Goal: Communication & Community: Answer question/provide support

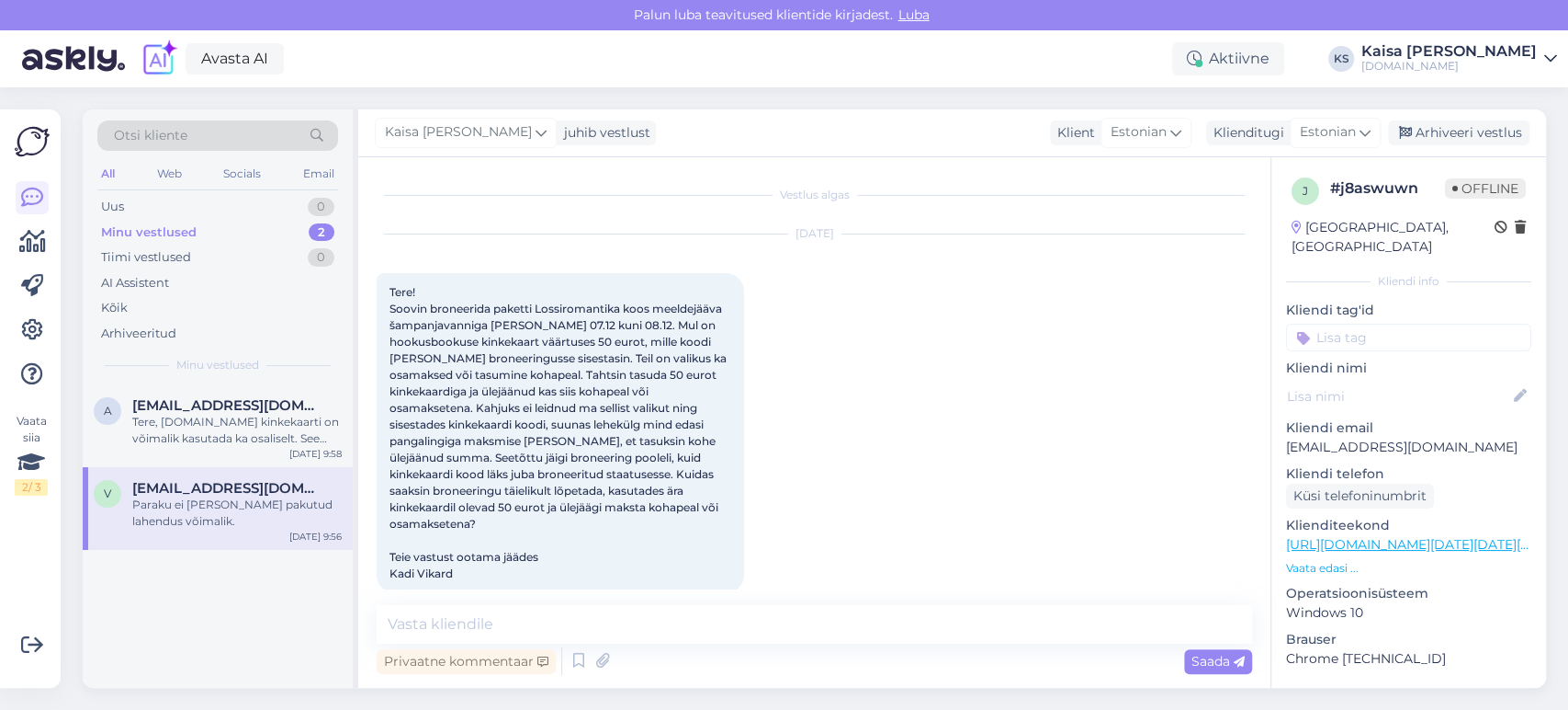
scroll to position [419, 0]
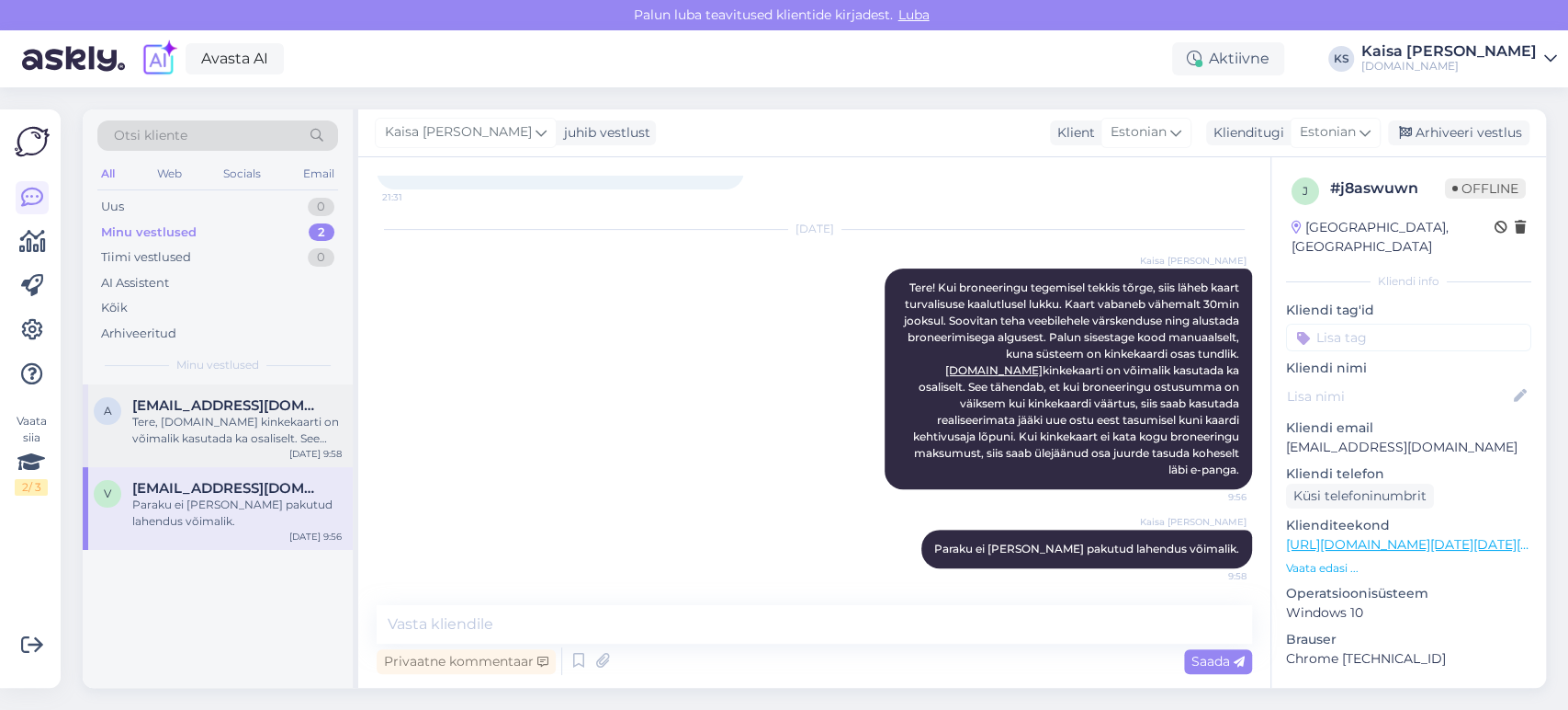
click at [243, 429] on div "Tere, [DOMAIN_NAME] kinkekaarti on võimalik kasutada ka osaliselt. See tähendab…" at bounding box center [237, 430] width 210 height 33
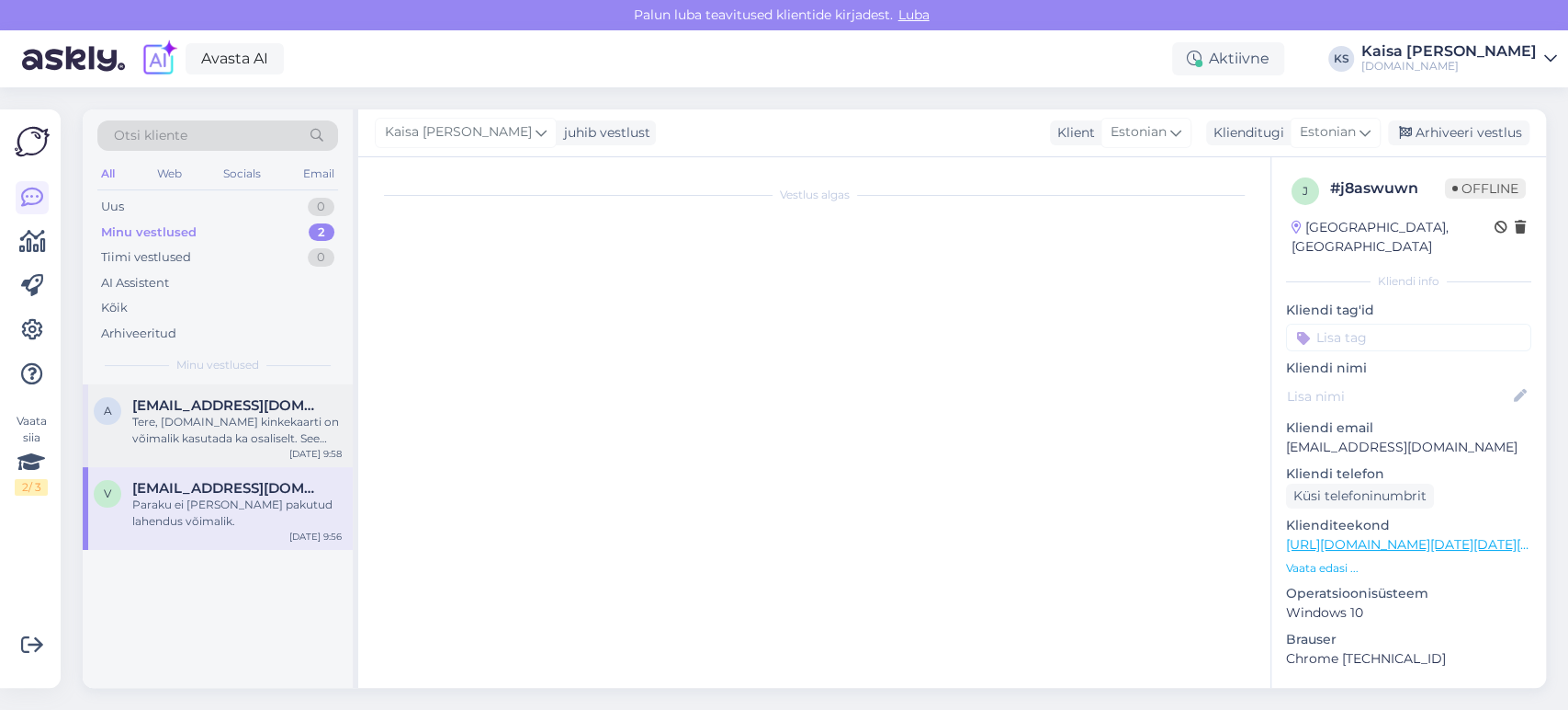
scroll to position [0, 0]
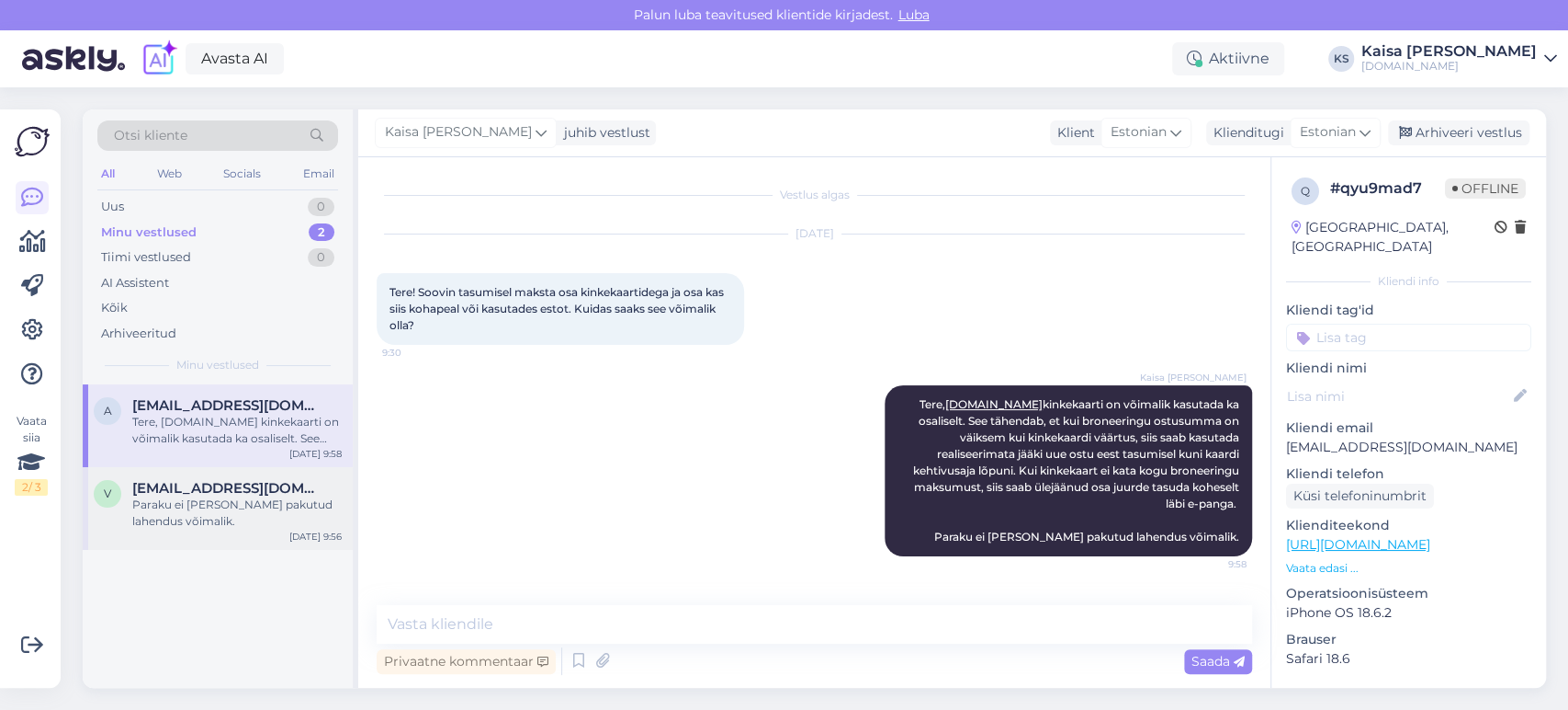
click at [238, 499] on div "Paraku ei [PERSON_NAME] pakutud lahendus võimalik." at bounding box center [237, 512] width 210 height 33
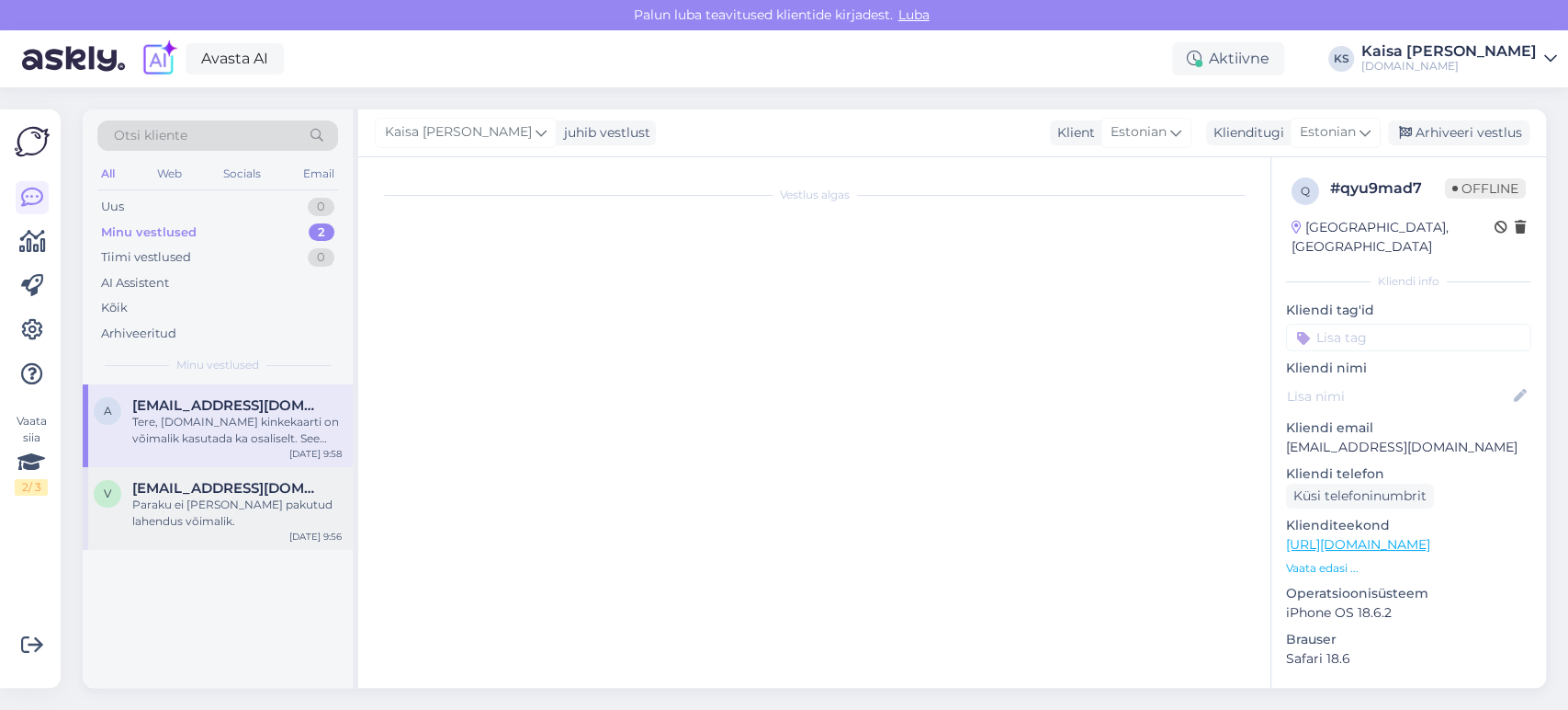
scroll to position [419, 0]
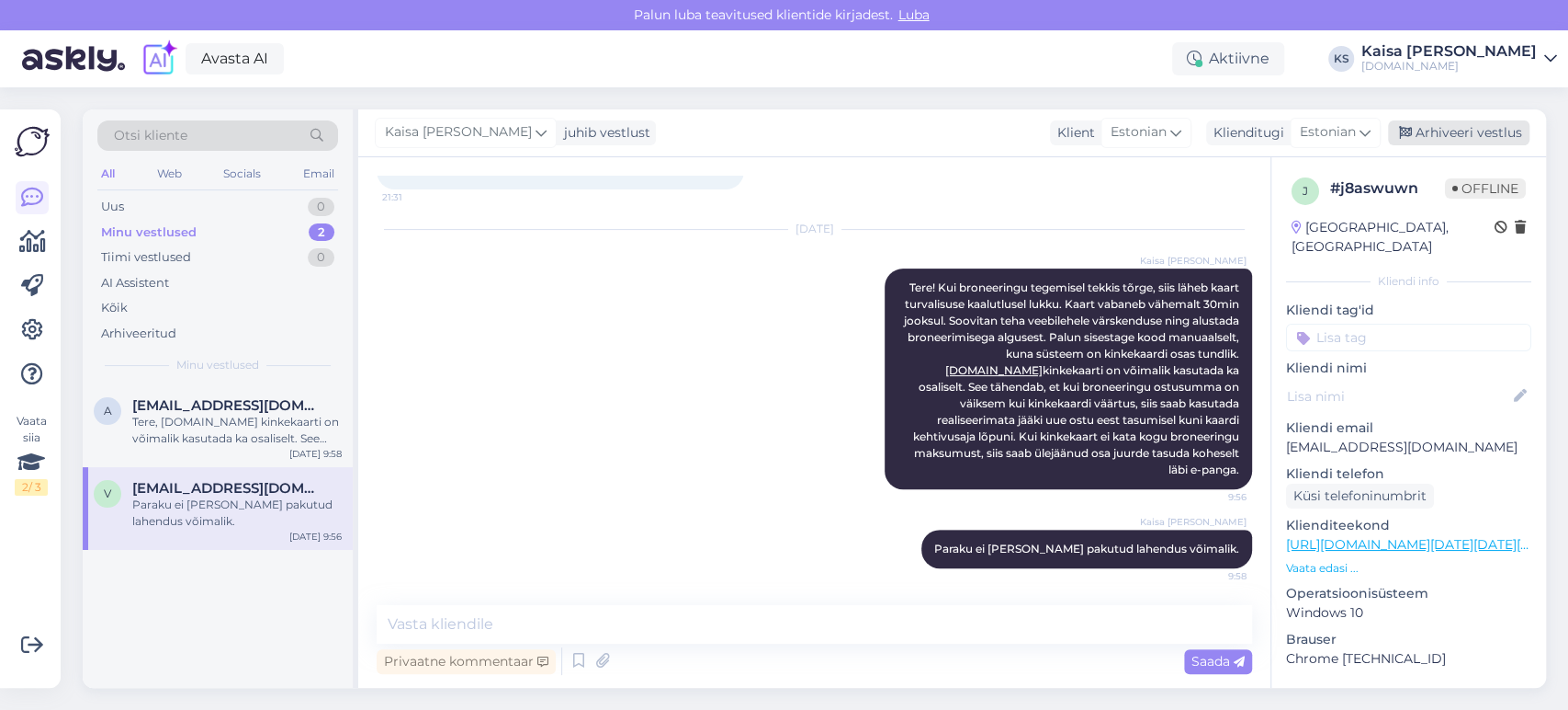
click at [1494, 136] on div "Arhiveeri vestlus" at bounding box center [1459, 133] width 141 height 25
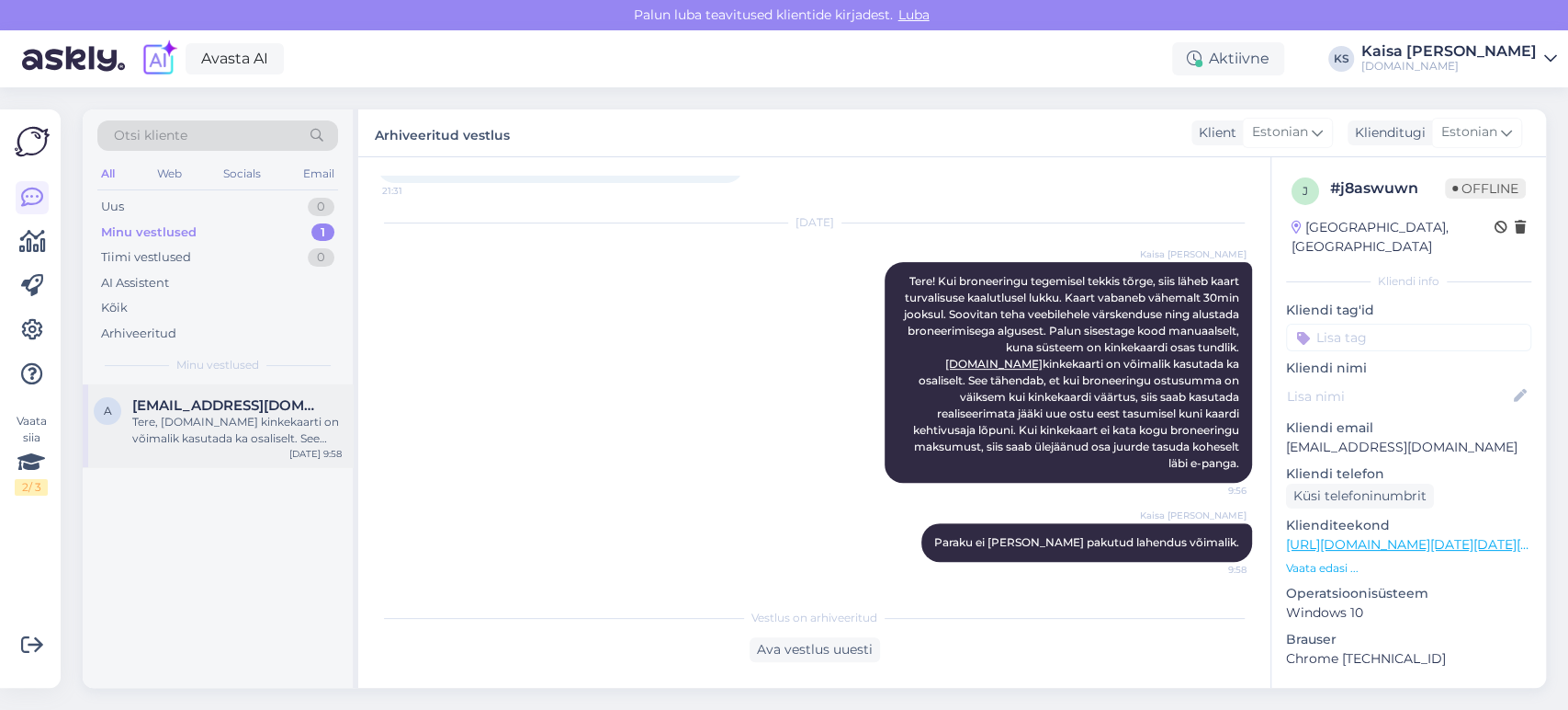
click at [263, 440] on div "Tere, [DOMAIN_NAME] kinkekaarti on võimalik kasutada ka osaliselt. See tähendab…" at bounding box center [237, 430] width 210 height 33
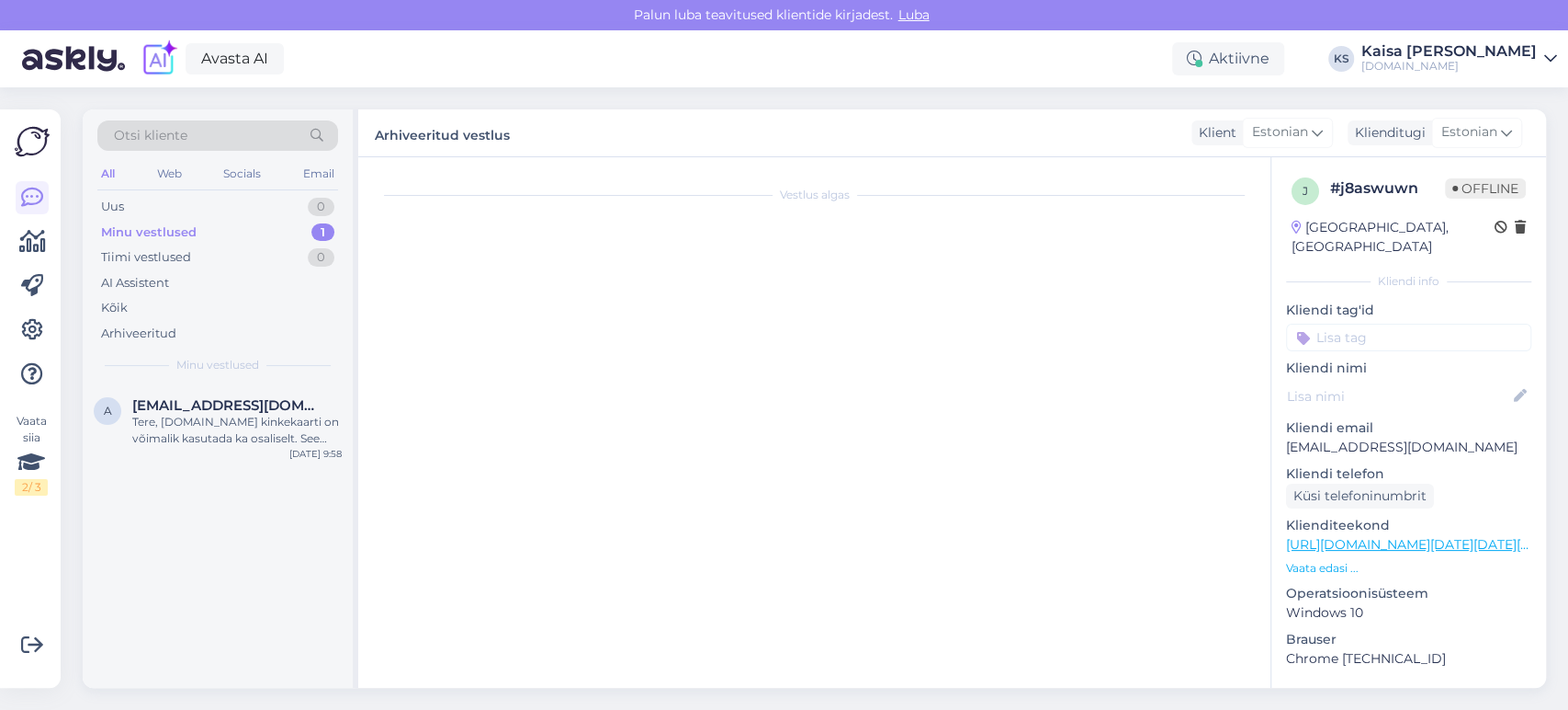
scroll to position [0, 0]
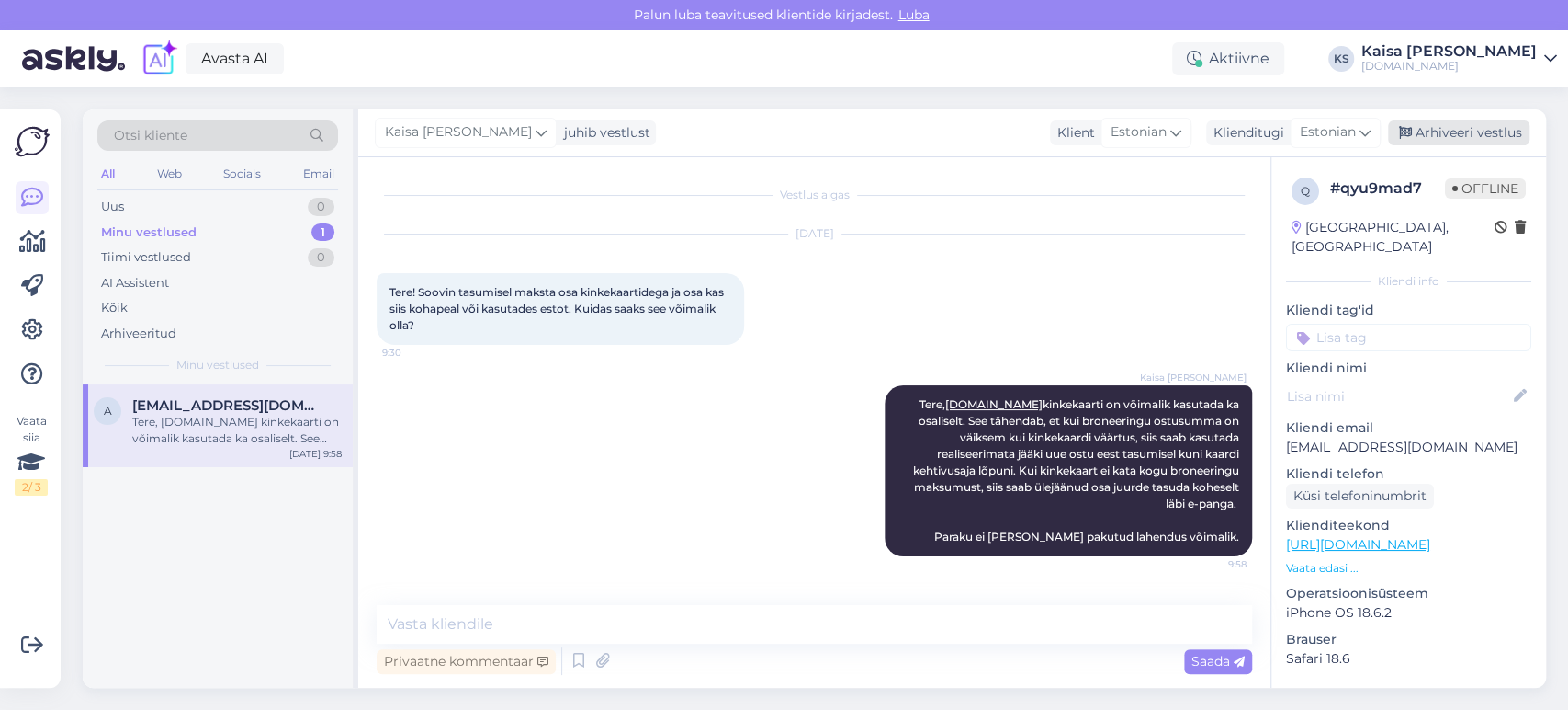
click at [1454, 123] on div "Arhiveeri vestlus" at bounding box center [1459, 133] width 141 height 25
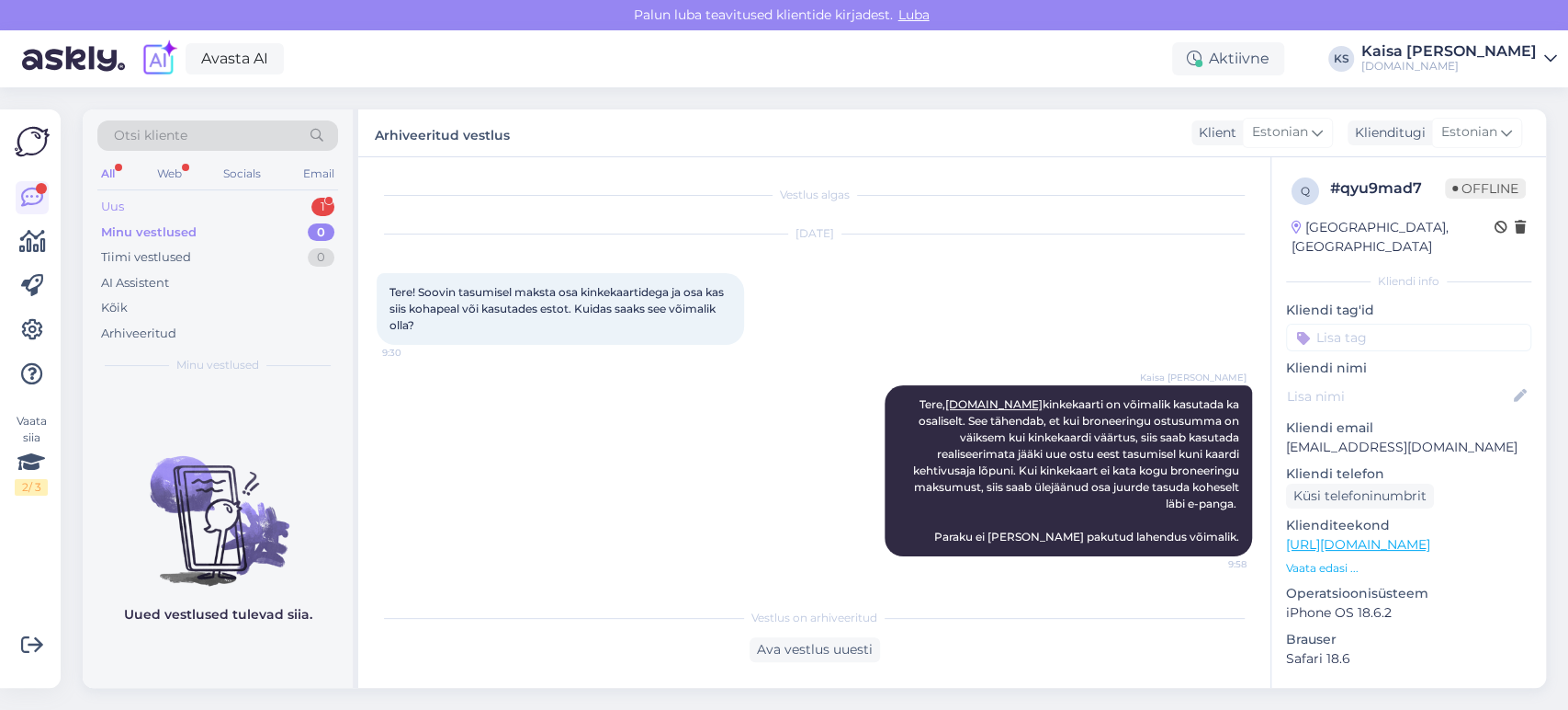
click at [299, 211] on div "Uus 1" at bounding box center [217, 206] width 240 height 26
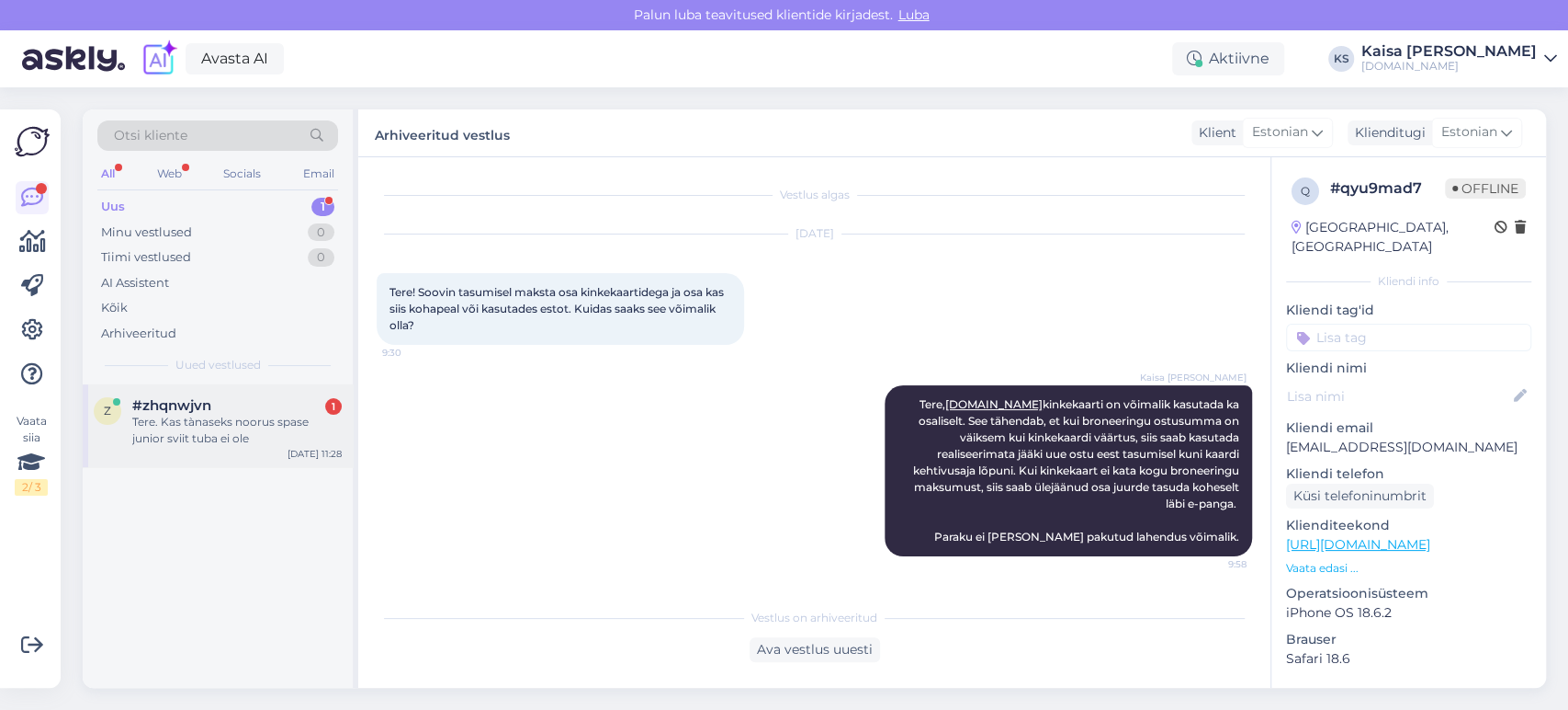
click at [212, 419] on div "Tere. Kas tànaseks noorus spase junior sviit tuba ei ole" at bounding box center [237, 430] width 210 height 33
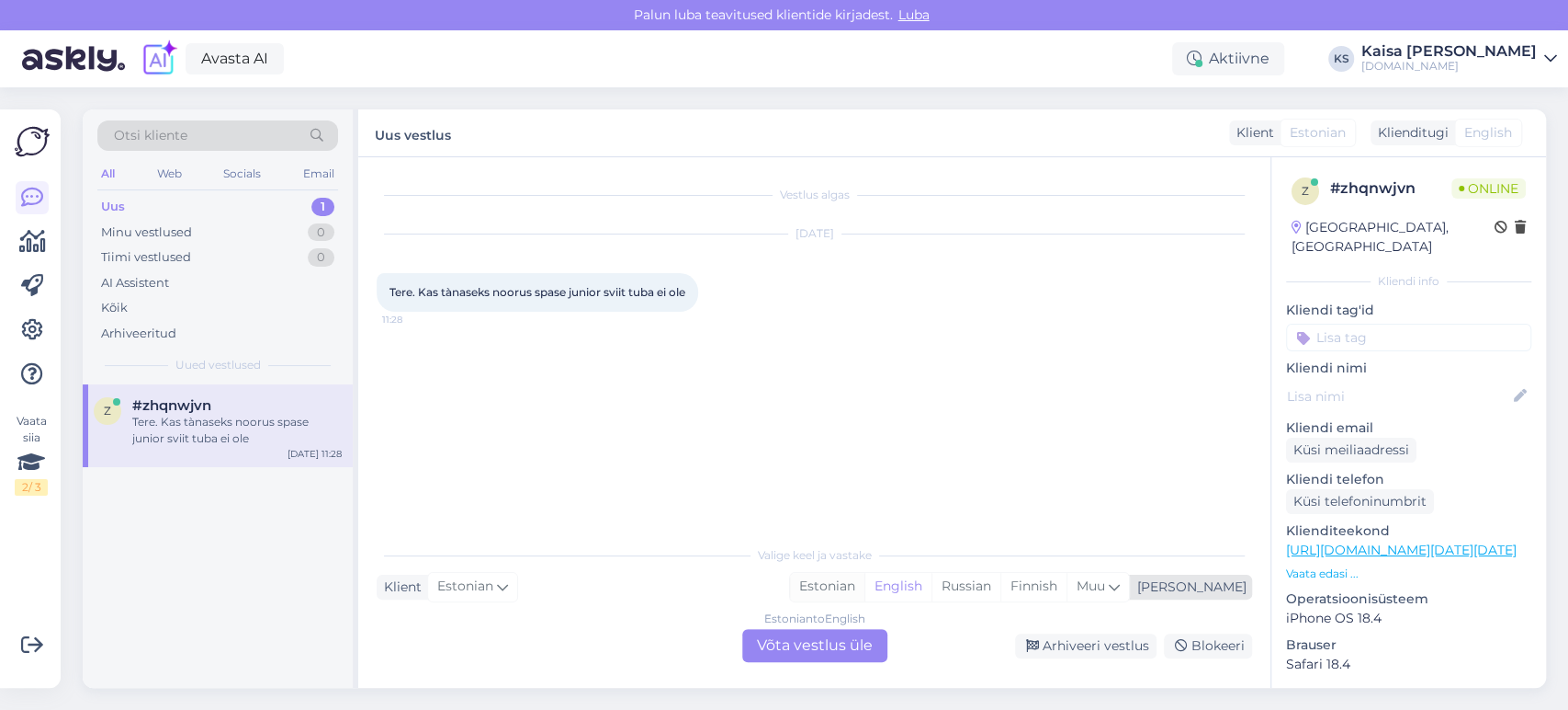
click at [865, 591] on div "Estonian" at bounding box center [828, 586] width 74 height 28
click at [853, 640] on div "Estonian to Estonian Võta vestlus üle" at bounding box center [815, 645] width 145 height 33
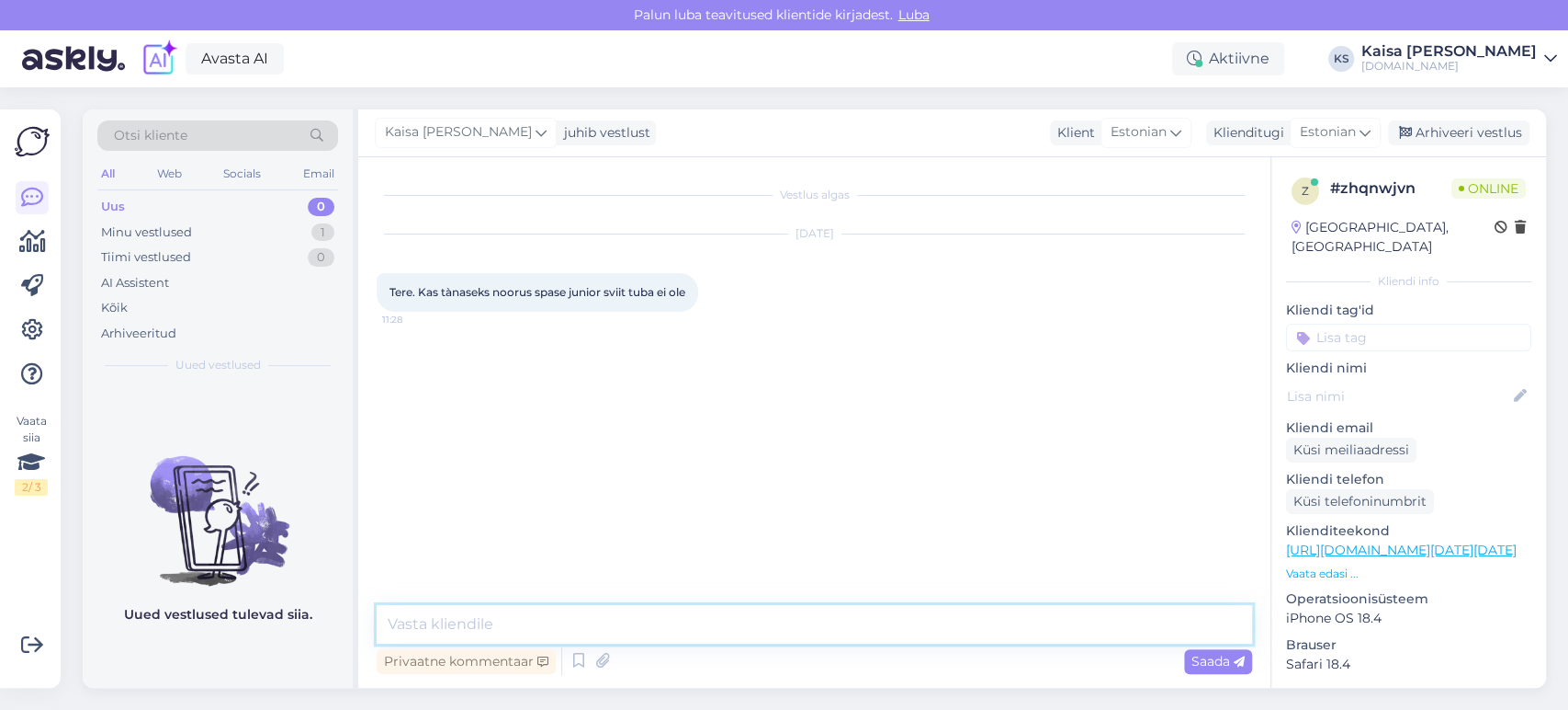
click at [840, 616] on textarea at bounding box center [815, 624] width 876 height 38
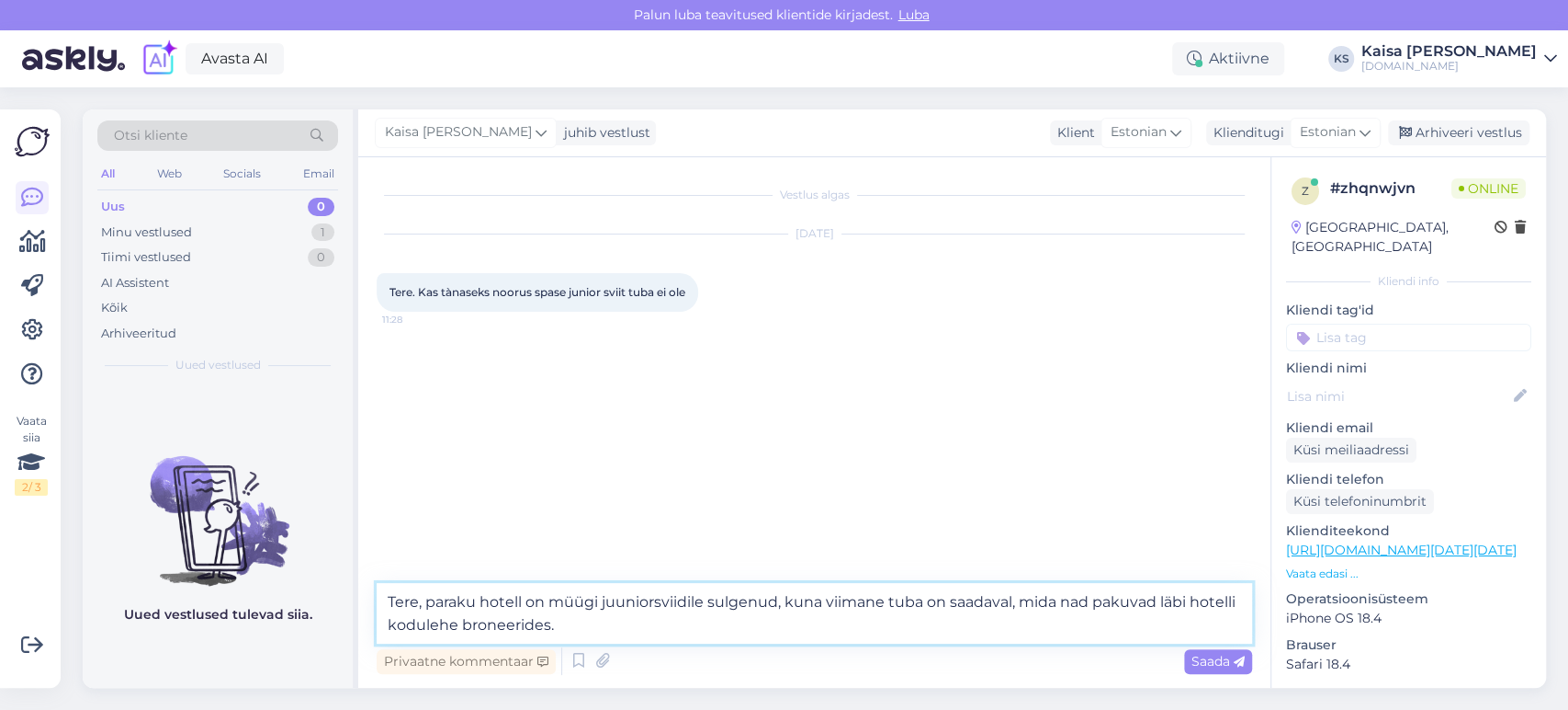
click at [1165, 604] on textarea "Tere, paraku hotell on müügi juuniorsviidile sulgenud, kuna viimane tuba on saa…" at bounding box center [815, 614] width 876 height 61
click at [1060, 622] on textarea "Tere, paraku hotell on müügi juuniorsviidile sulgenud, kuna viimane tuba on saa…" at bounding box center [815, 614] width 876 height 61
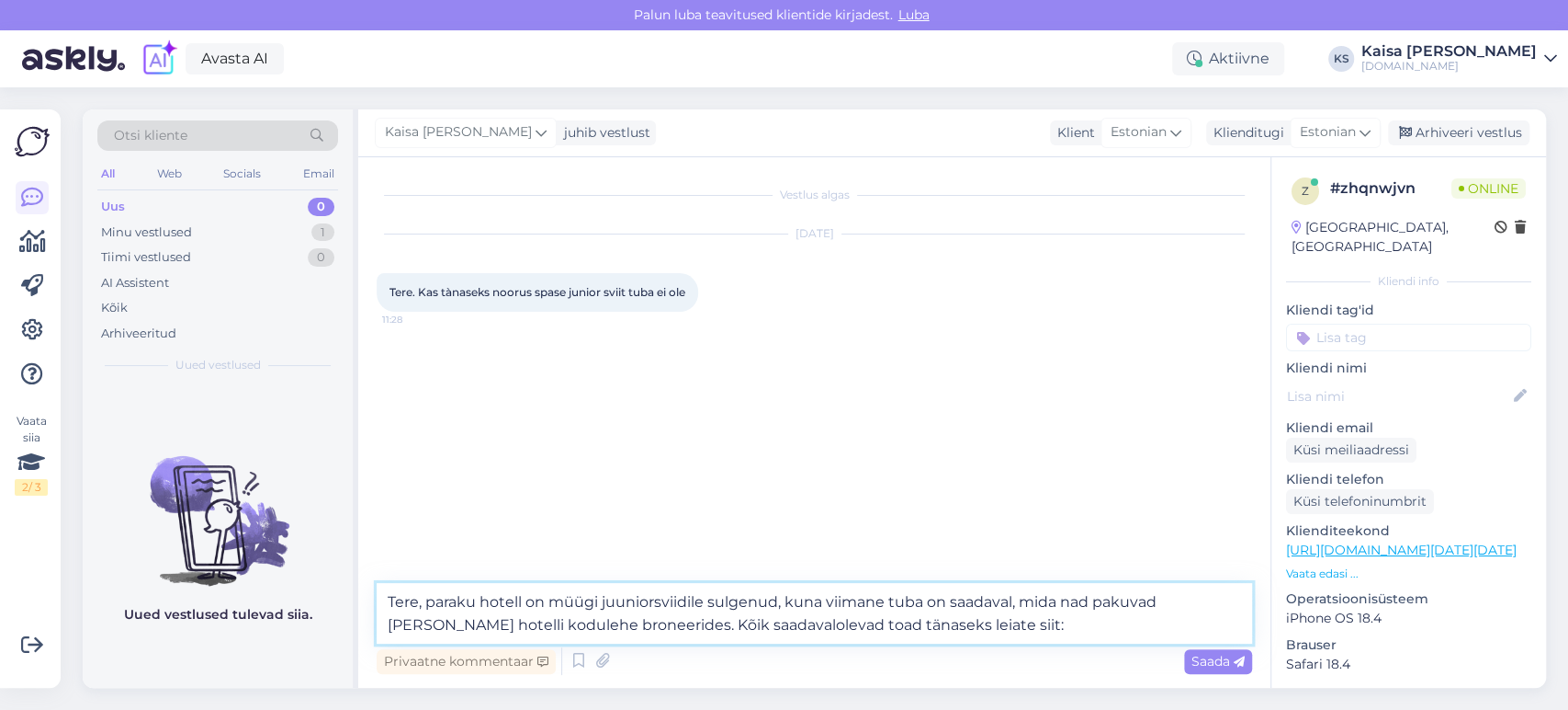
paste textarea "[URL][DOMAIN_NAME][DATE][DATE][GEOGRAPHIC_DATA]"
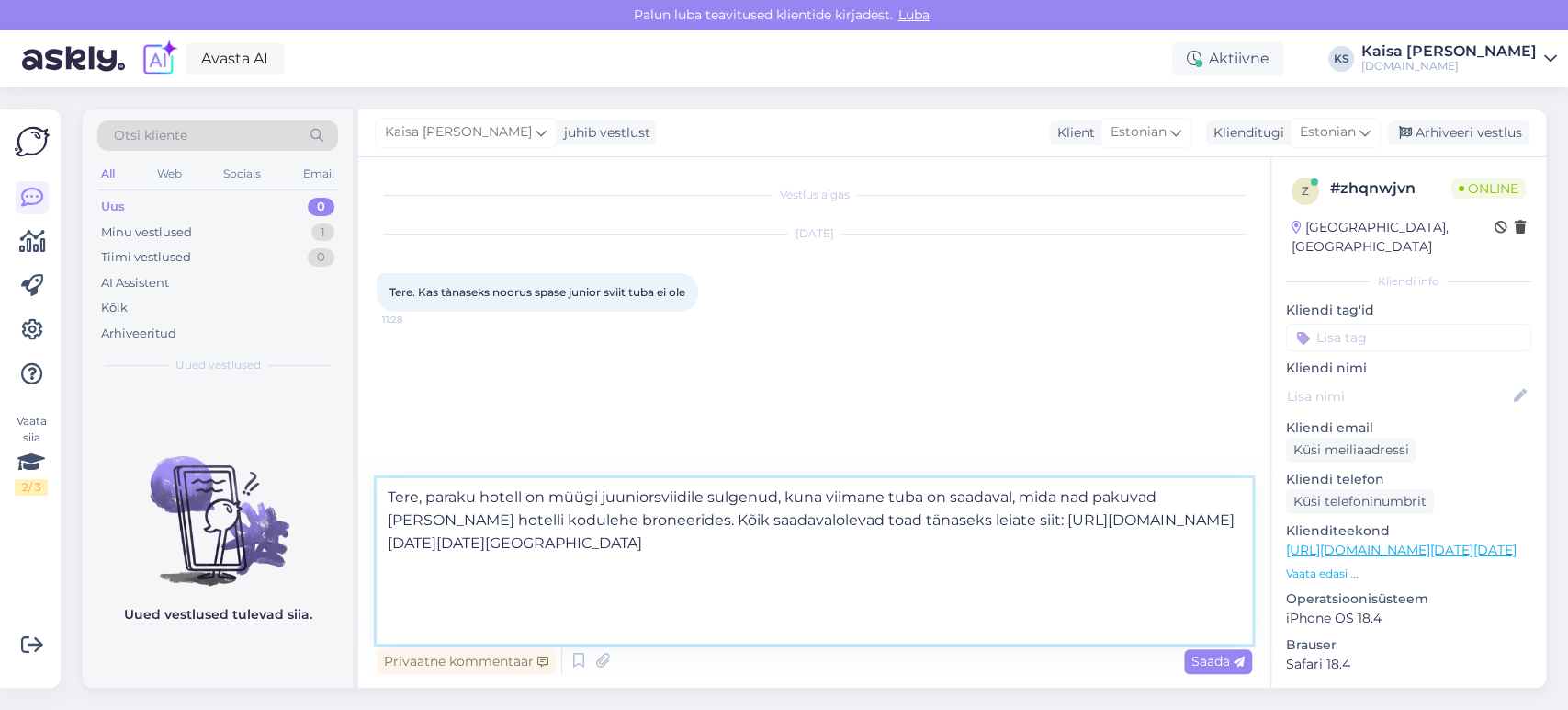
scroll to position [55, 0]
type textarea "Tere, paraku hotell on müügi juuniorsviidile sulgenud, kuna viimane tuba on saa…"
click at [1207, 657] on span "Saada" at bounding box center [1218, 660] width 53 height 16
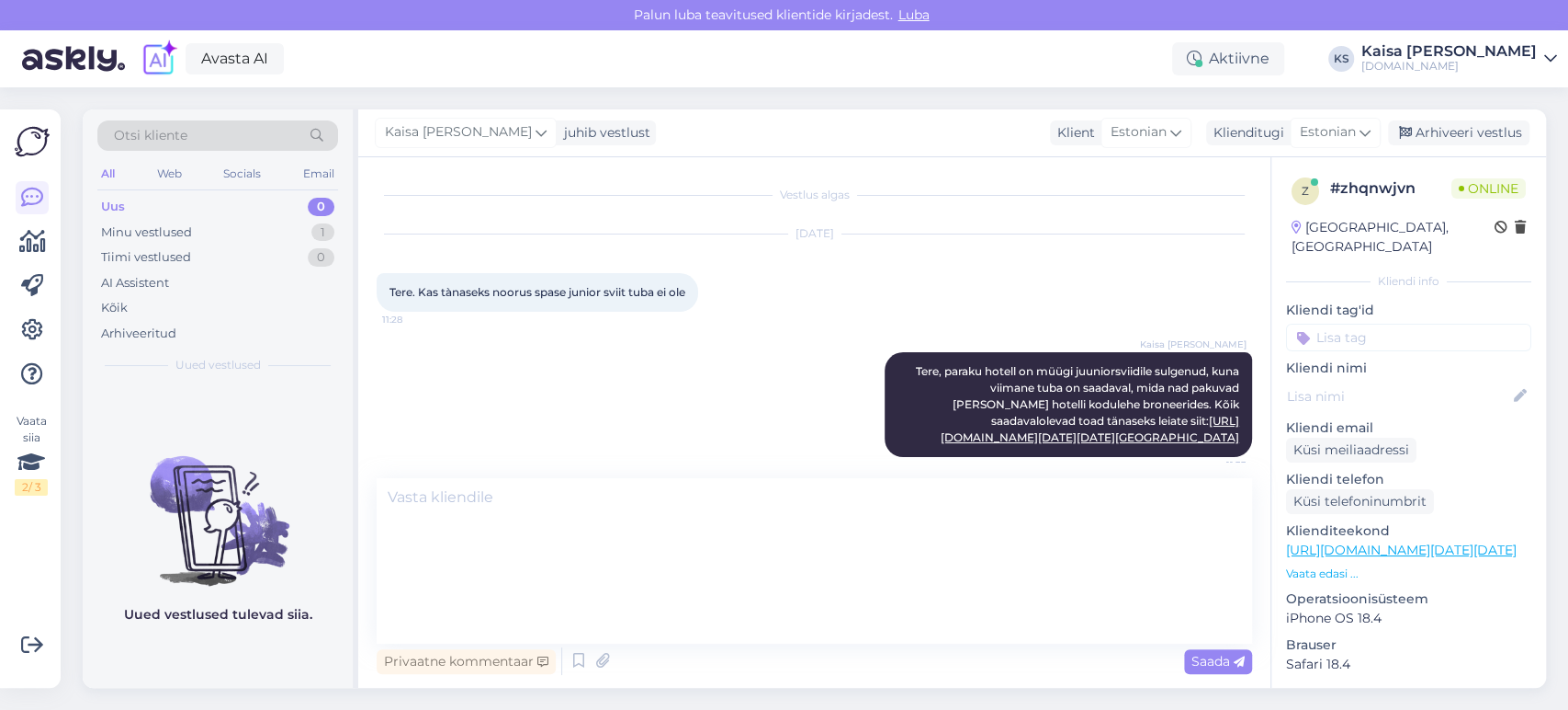
scroll to position [0, 0]
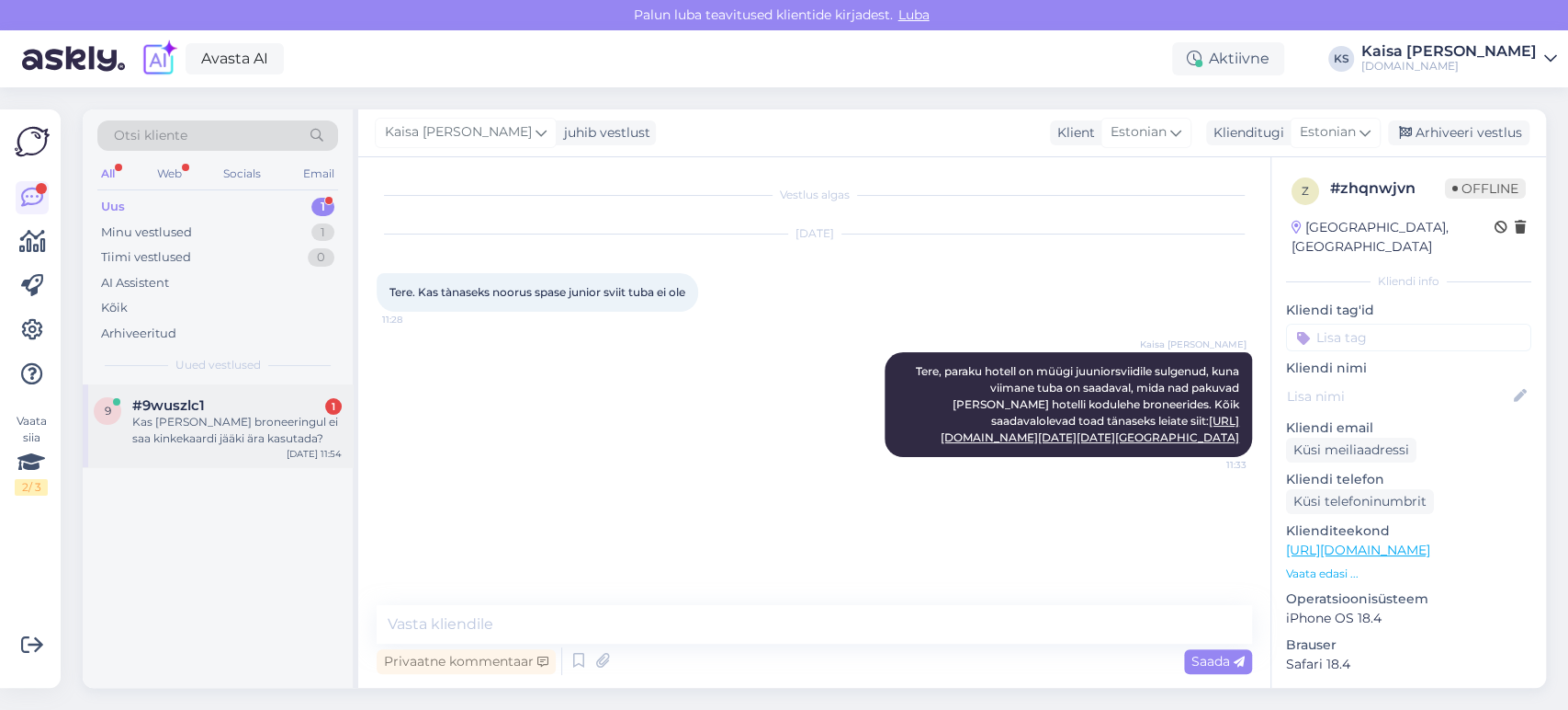
click at [254, 428] on div "Kas [PERSON_NAME] broneeringul ei saa kinkekaardi jääki ära kasutada?" at bounding box center [237, 430] width 210 height 33
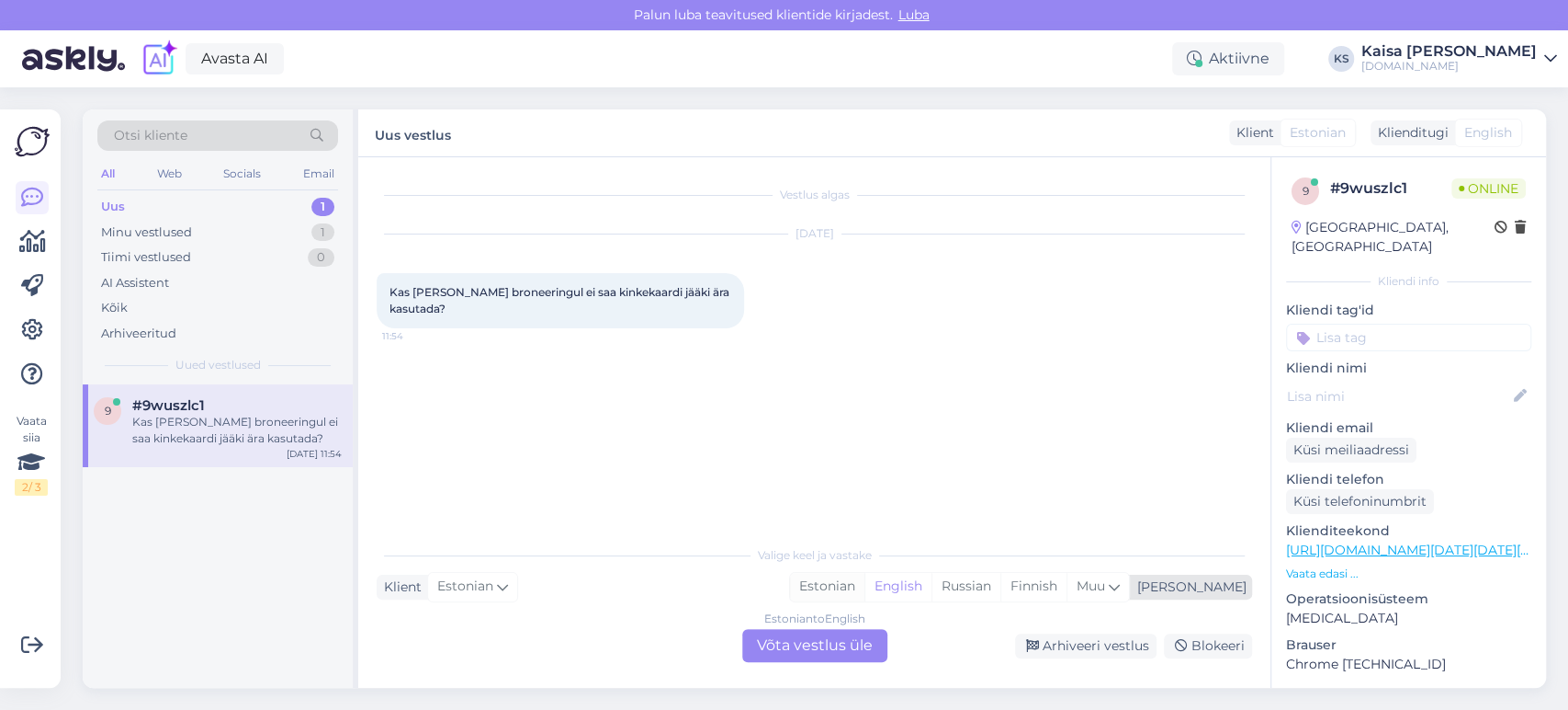
click at [865, 590] on div "Estonian" at bounding box center [828, 586] width 74 height 28
click at [854, 653] on div "Estonian to Estonian Võta vestlus üle" at bounding box center [815, 645] width 145 height 33
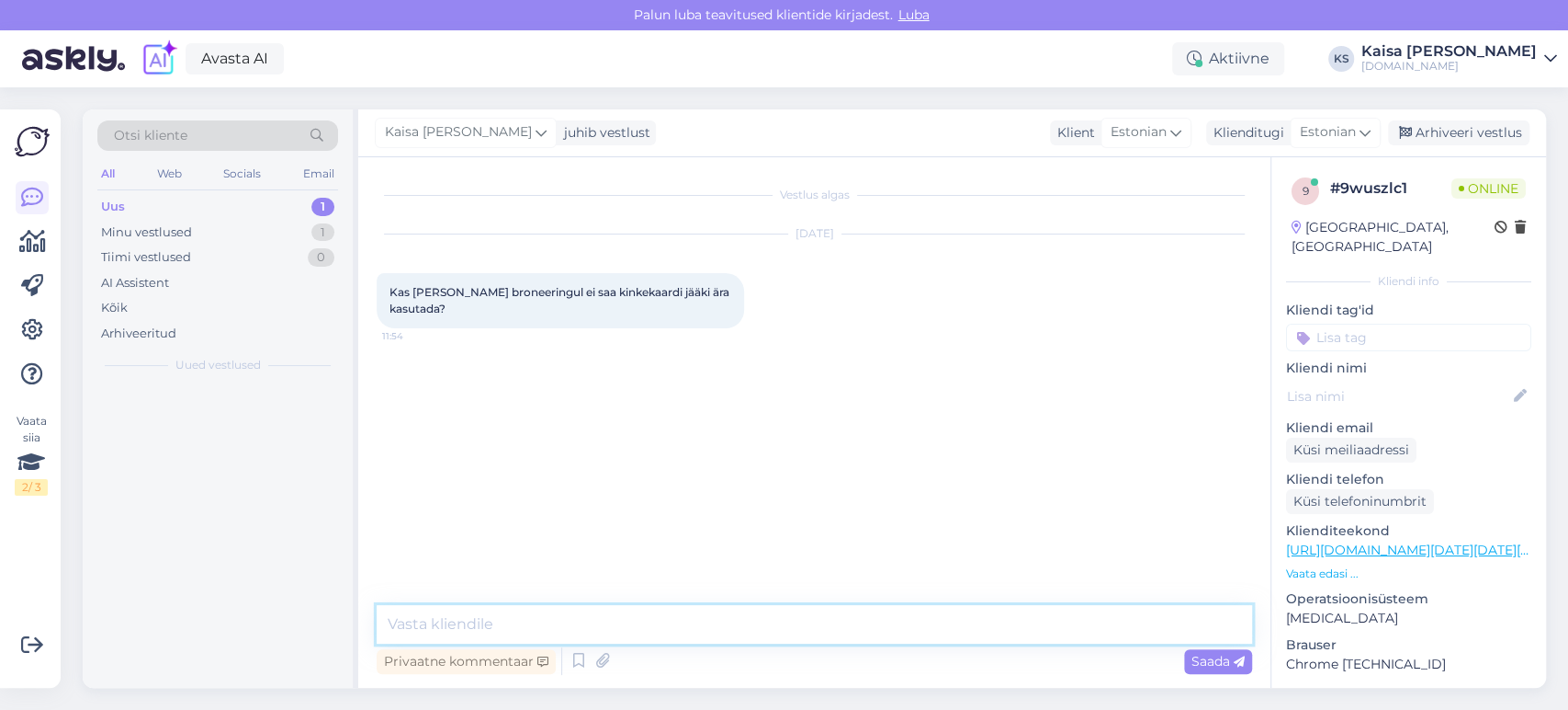
click at [843, 637] on textarea at bounding box center [815, 624] width 876 height 38
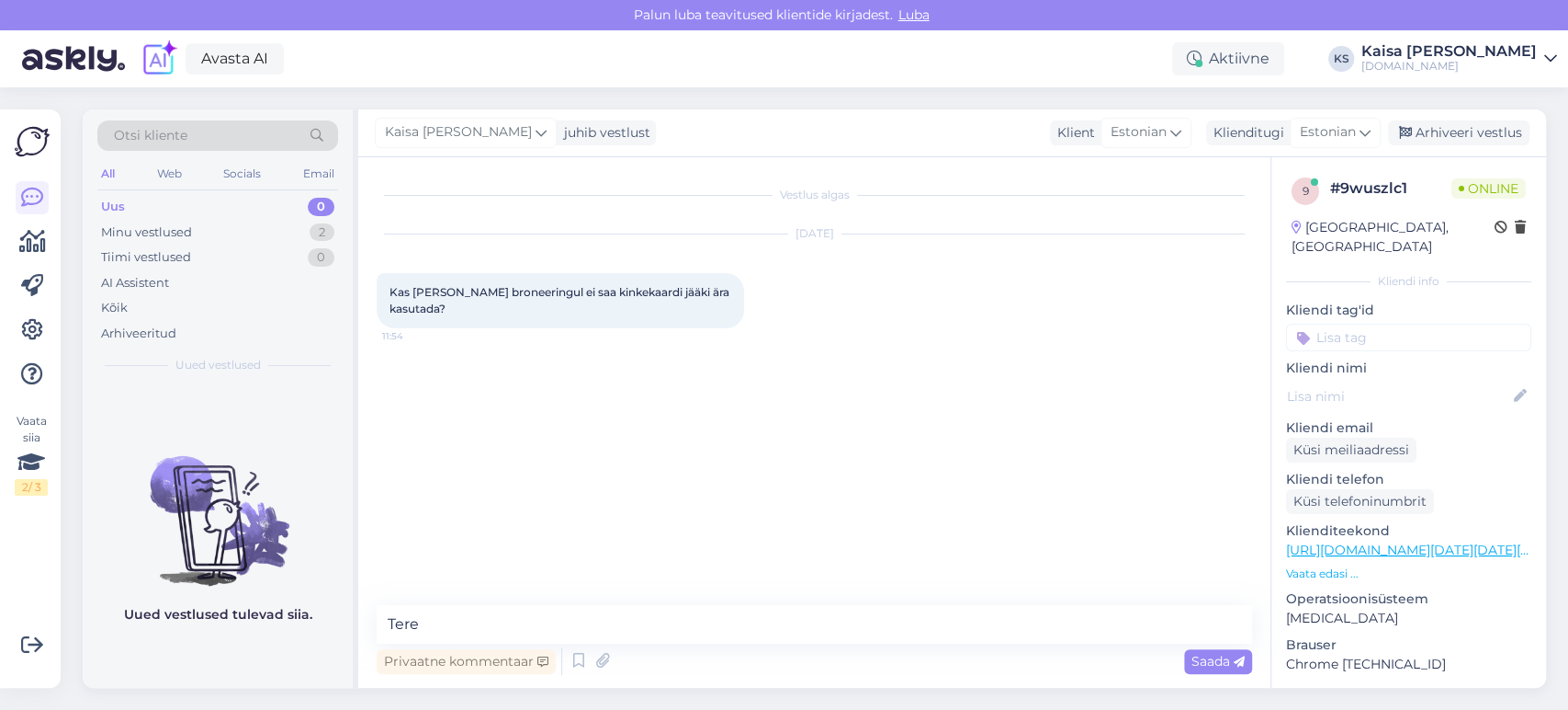
click at [1410, 541] on link "[URL][DOMAIN_NAME][DATE][DATE][GEOGRAPHIC_DATA]" at bounding box center [1472, 549] width 371 height 16
click at [544, 614] on textarea "Tere" at bounding box center [815, 624] width 876 height 38
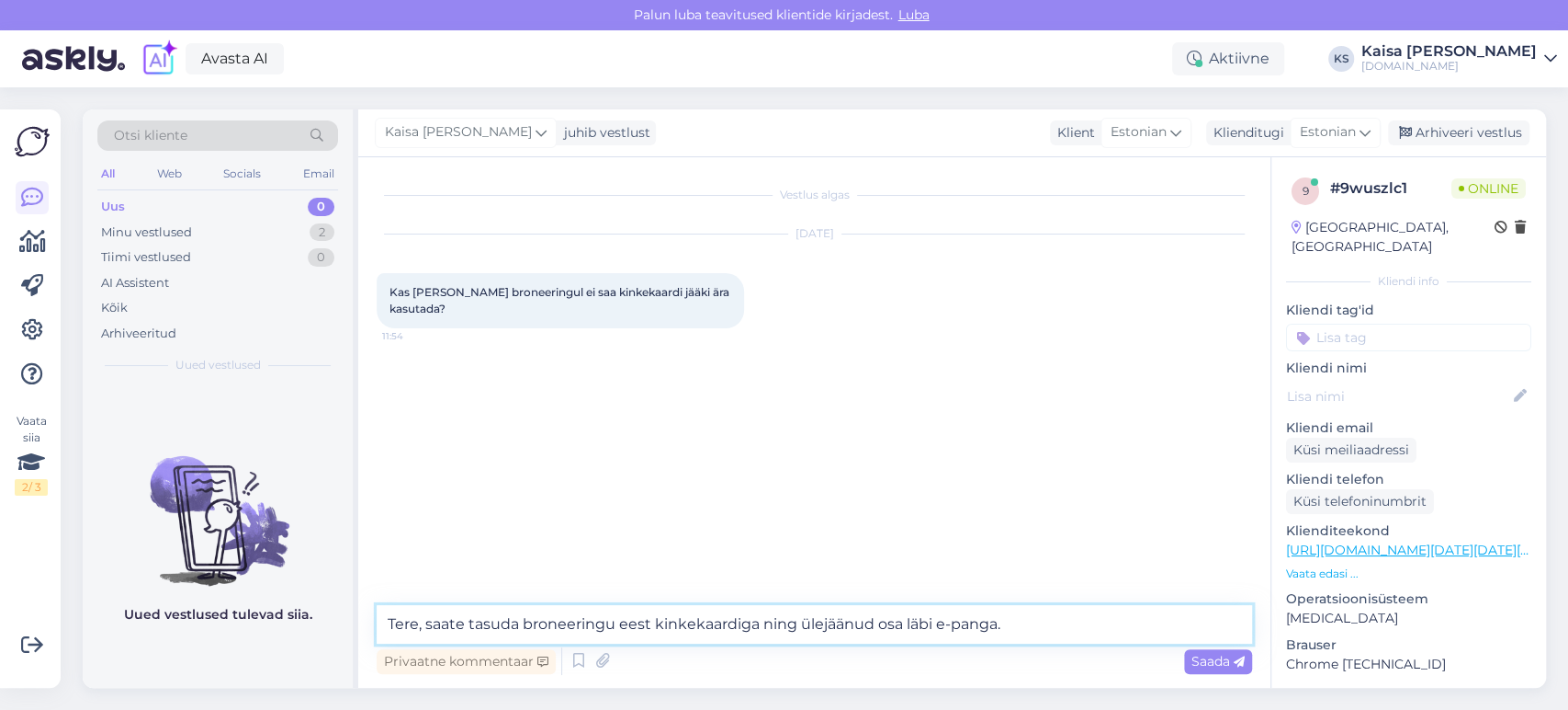
type textarea "Tere, saate tasuda broneeringu eest kinkekaardiga ning ülejäänud osa läbi e-pan…"
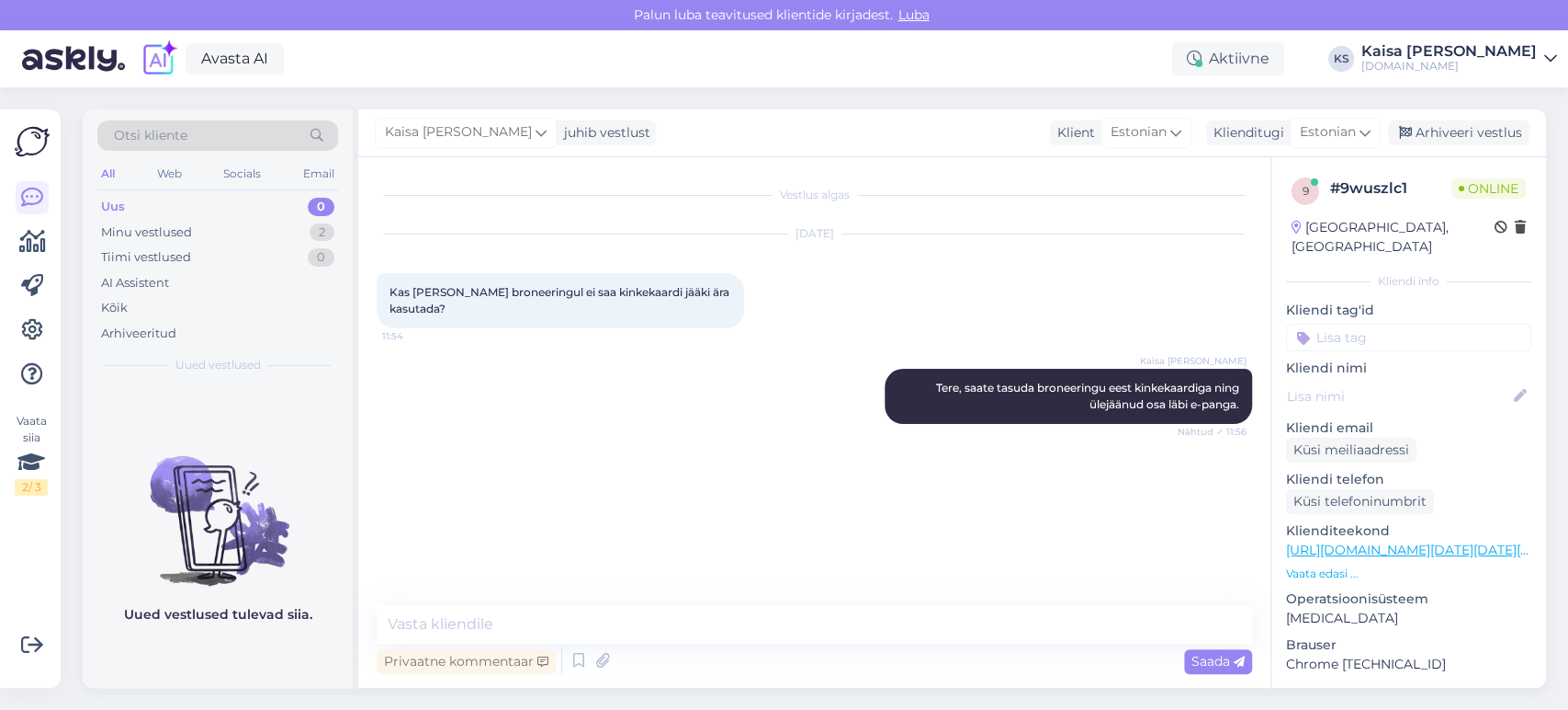
click at [798, 465] on div "Vestlus algas [DATE] Kas [PERSON_NAME] broneeringul ei saa kinkekaardi jääki är…" at bounding box center [822, 382] width 892 height 413
click at [299, 233] on div "Minu vestlused 2" at bounding box center [217, 232] width 240 height 26
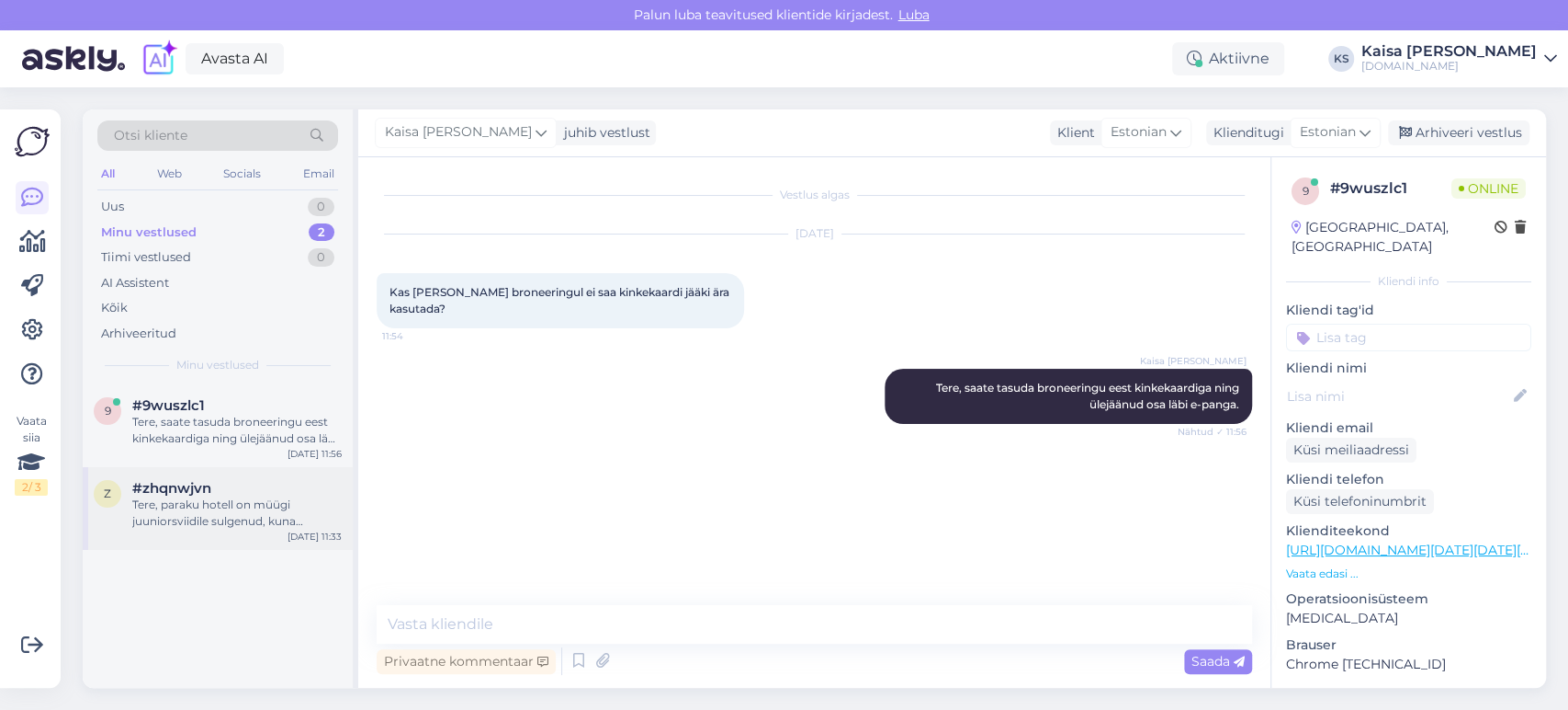
click at [237, 511] on div "Tere, paraku hotell on müügi juuniorsviidile sulgenud, kuna viimane tuba on saa…" at bounding box center [237, 512] width 210 height 33
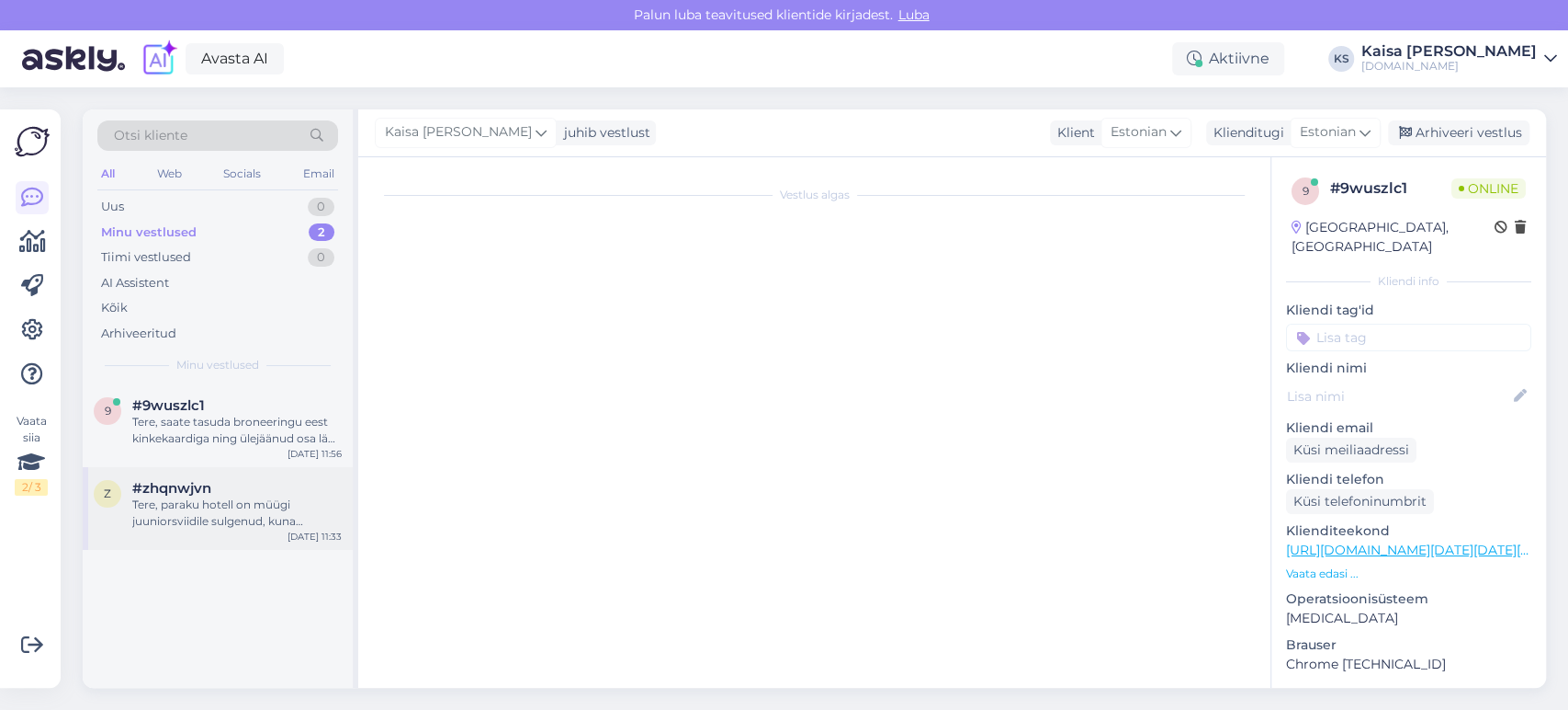
scroll to position [103, 0]
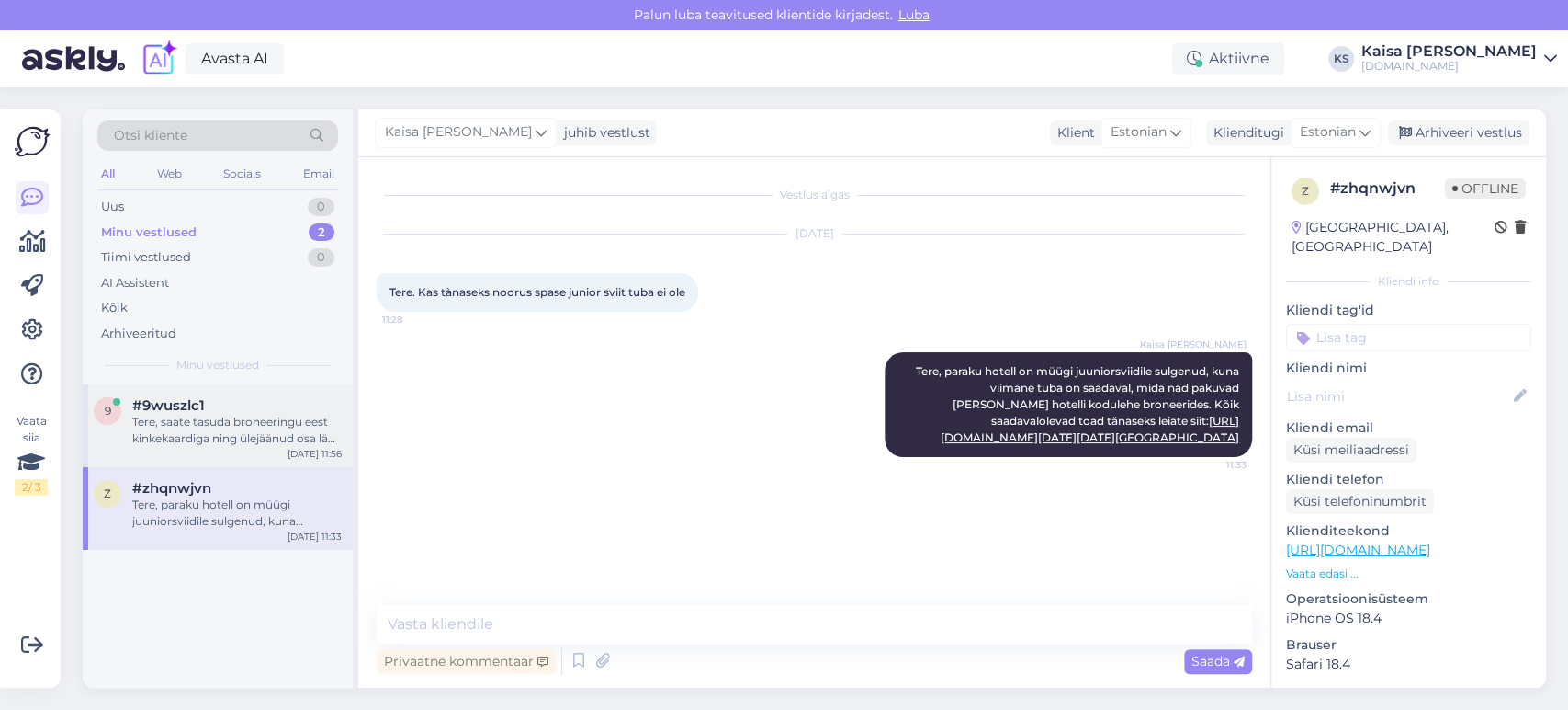
click at [215, 437] on div "Tere, saate tasuda broneeringu eest kinkekaardiga ning ülejäänud osa läbi e-pan…" at bounding box center [237, 430] width 210 height 33
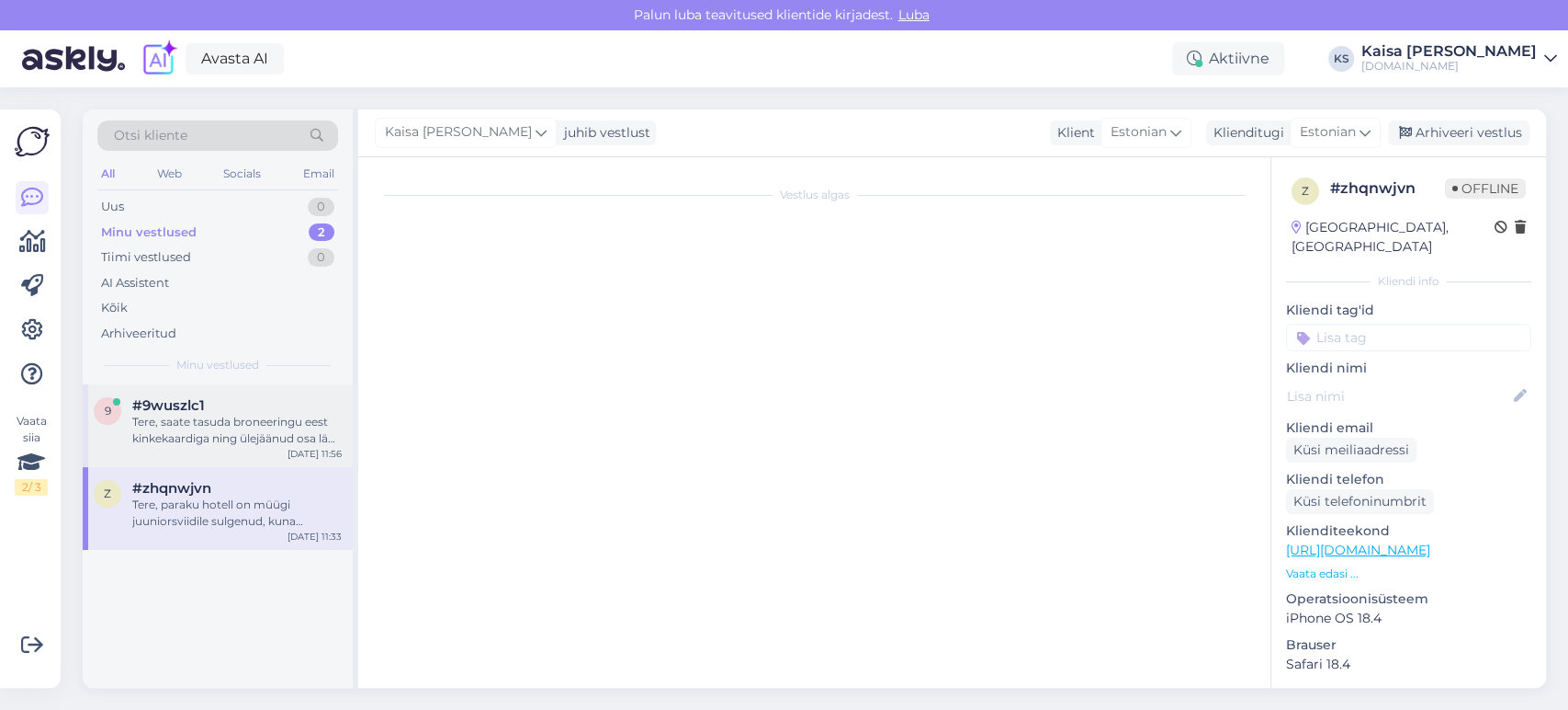
scroll to position [0, 0]
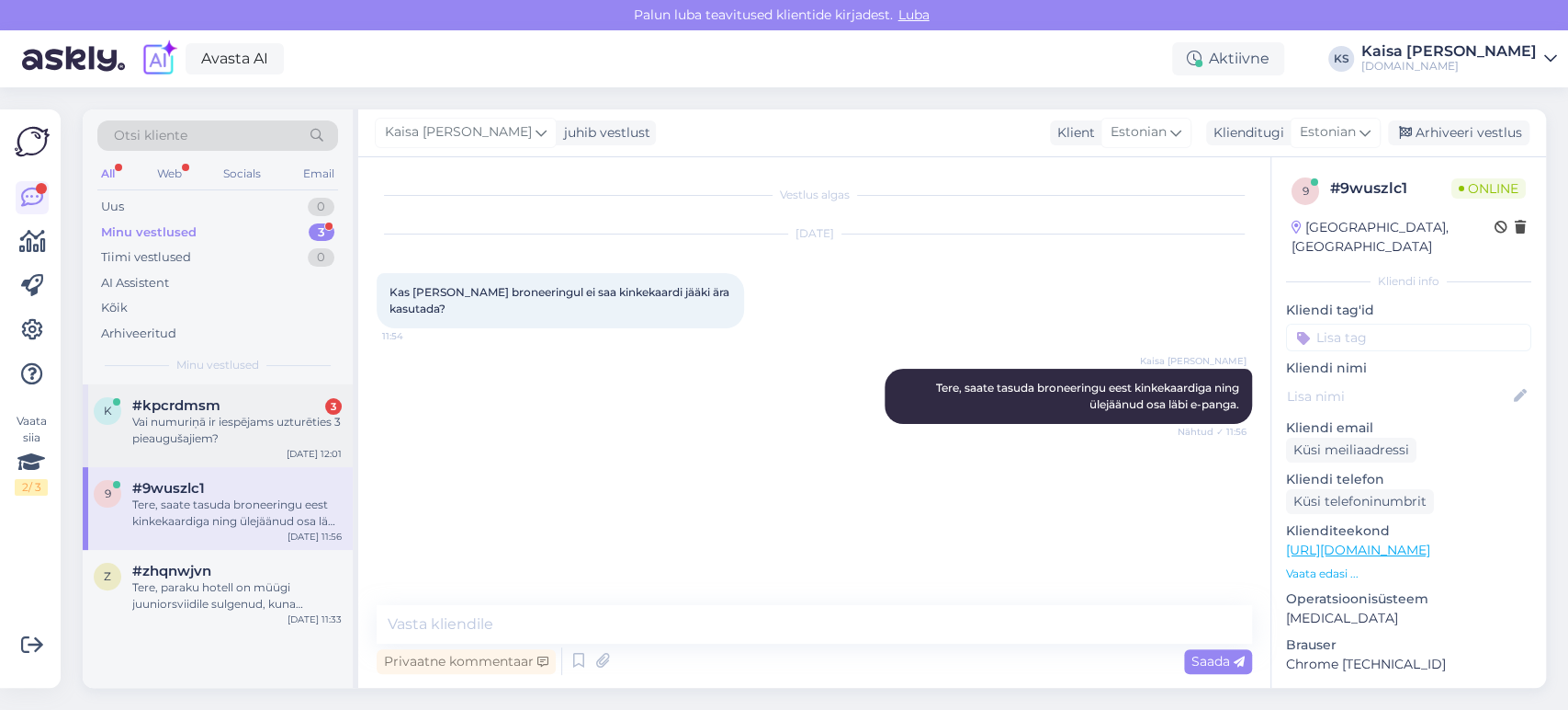
click at [217, 395] on div "k #kpcrdmsm 3 Vai numuriņā ir iespējams uzturēties 3 pieaugušajiem? [DATE] 12:01" at bounding box center [217, 426] width 270 height 83
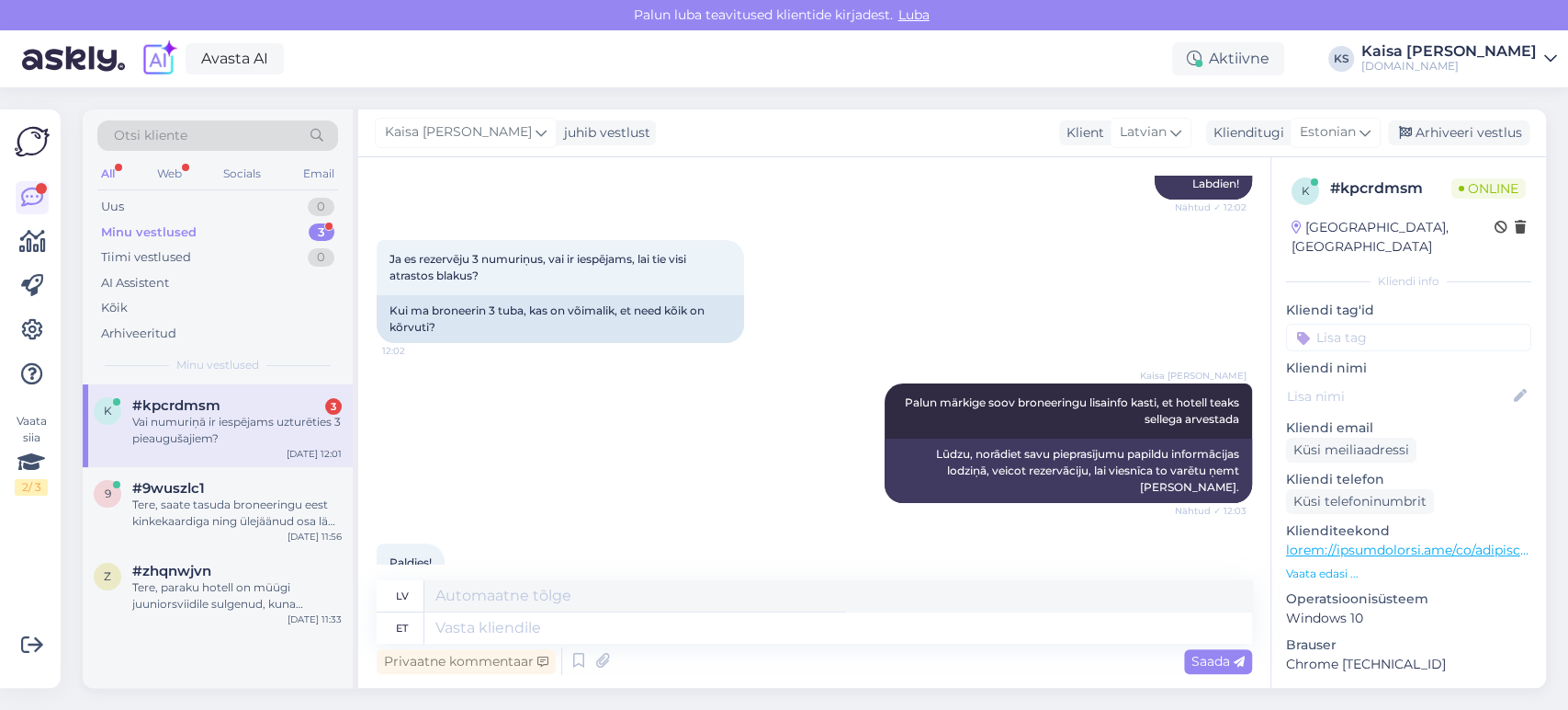
scroll to position [527, 0]
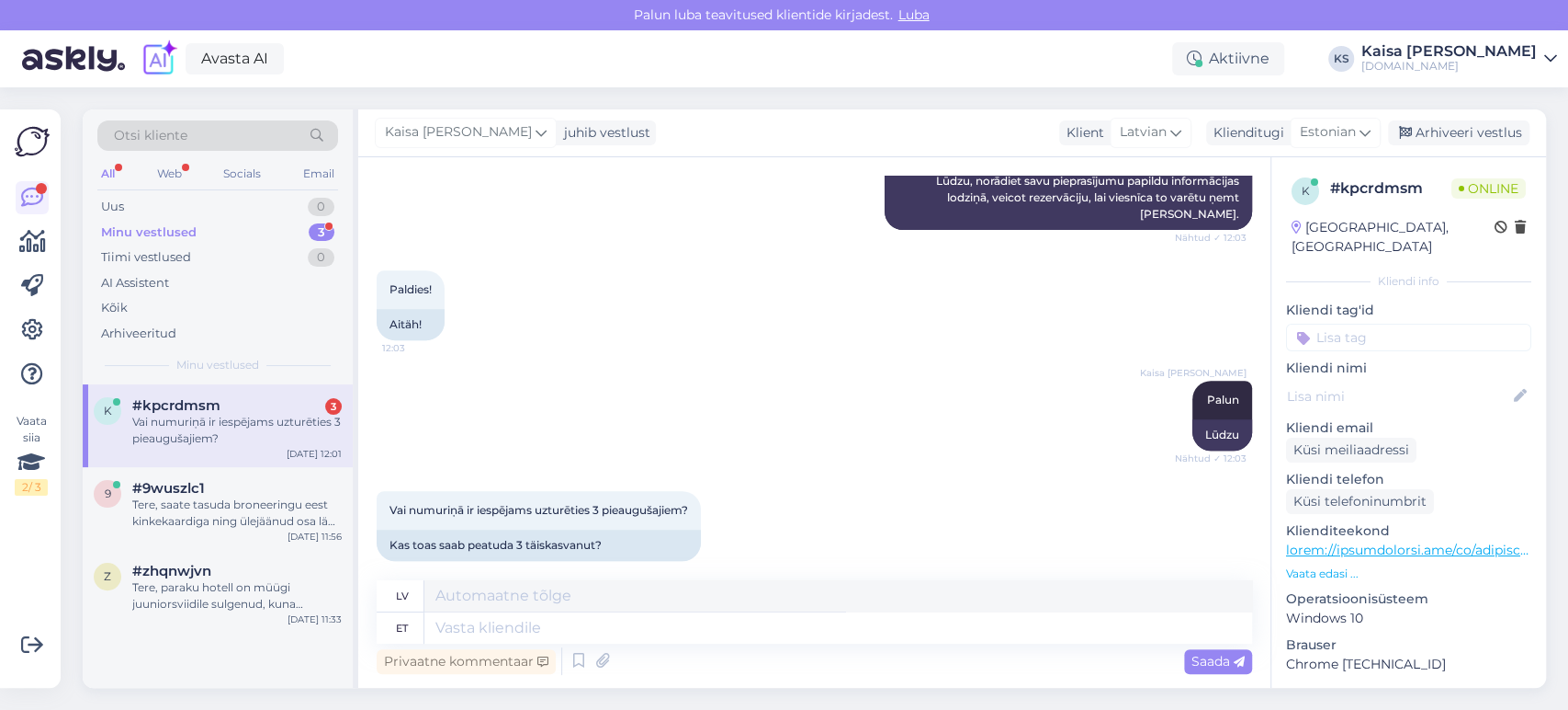
click at [1342, 565] on p "Vaata edasi ..." at bounding box center [1409, 573] width 245 height 16
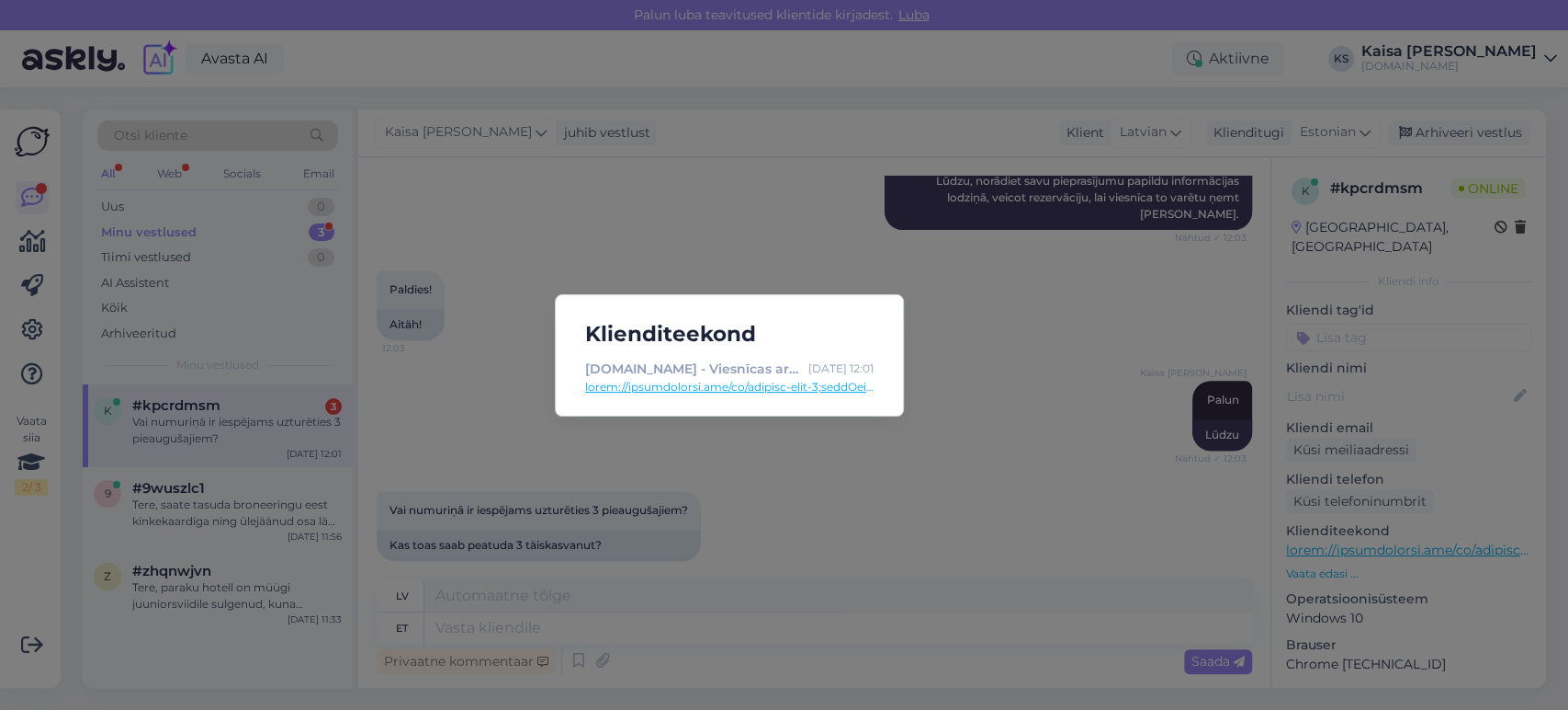
click at [774, 386] on link at bounding box center [730, 386] width 288 height 16
click at [674, 610] on div "Klienditeekond [DOMAIN_NAME] - Viesnīcas ar īpašu maģiju [DATE] 12:01" at bounding box center [784, 355] width 1568 height 710
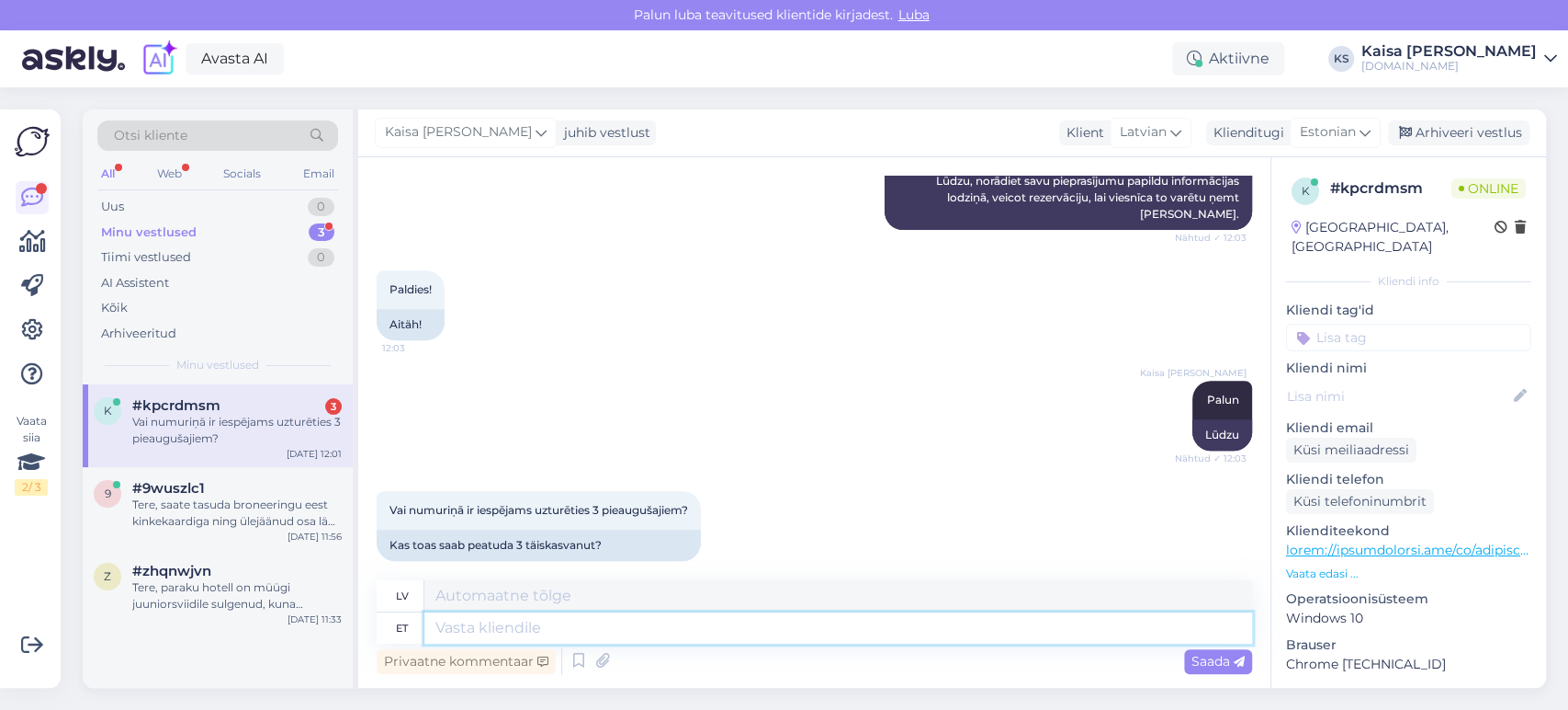
click at [671, 624] on textarea at bounding box center [838, 628] width 828 height 31
type textarea "Toas"
type textarea "Iekšā"
type textarea "Toas võib pe"
type textarea "Varas iekšpusē"
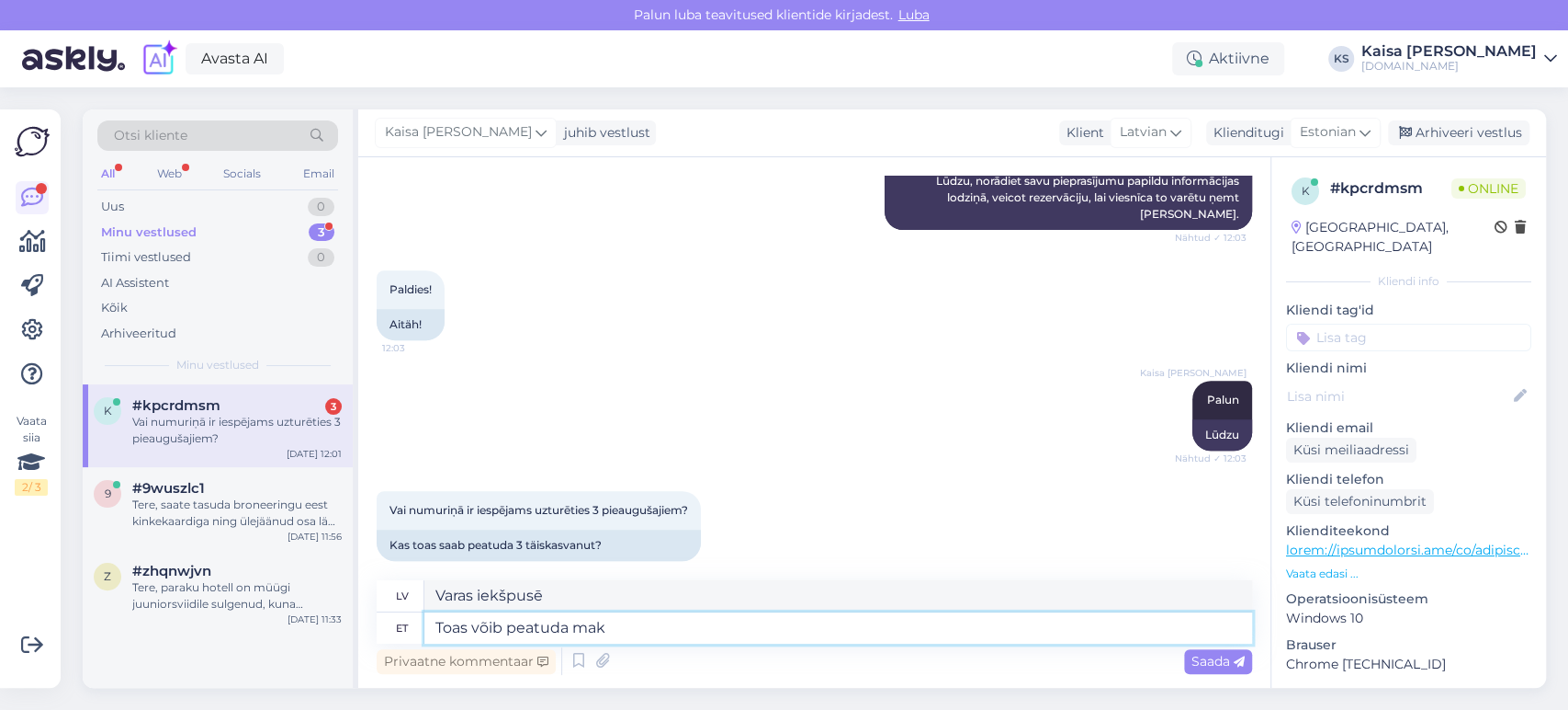
type textarea "Toas võib peatuda maks"
type textarea "Jūs varat palikt iekšā."
type textarea "Toas võib peatuda maksimaalselt"
type textarea "Maksimālais cilvēku skaits, kas atļauts telpā"
type textarea "Toas võib peatuda maksimaalselt 2 tä"
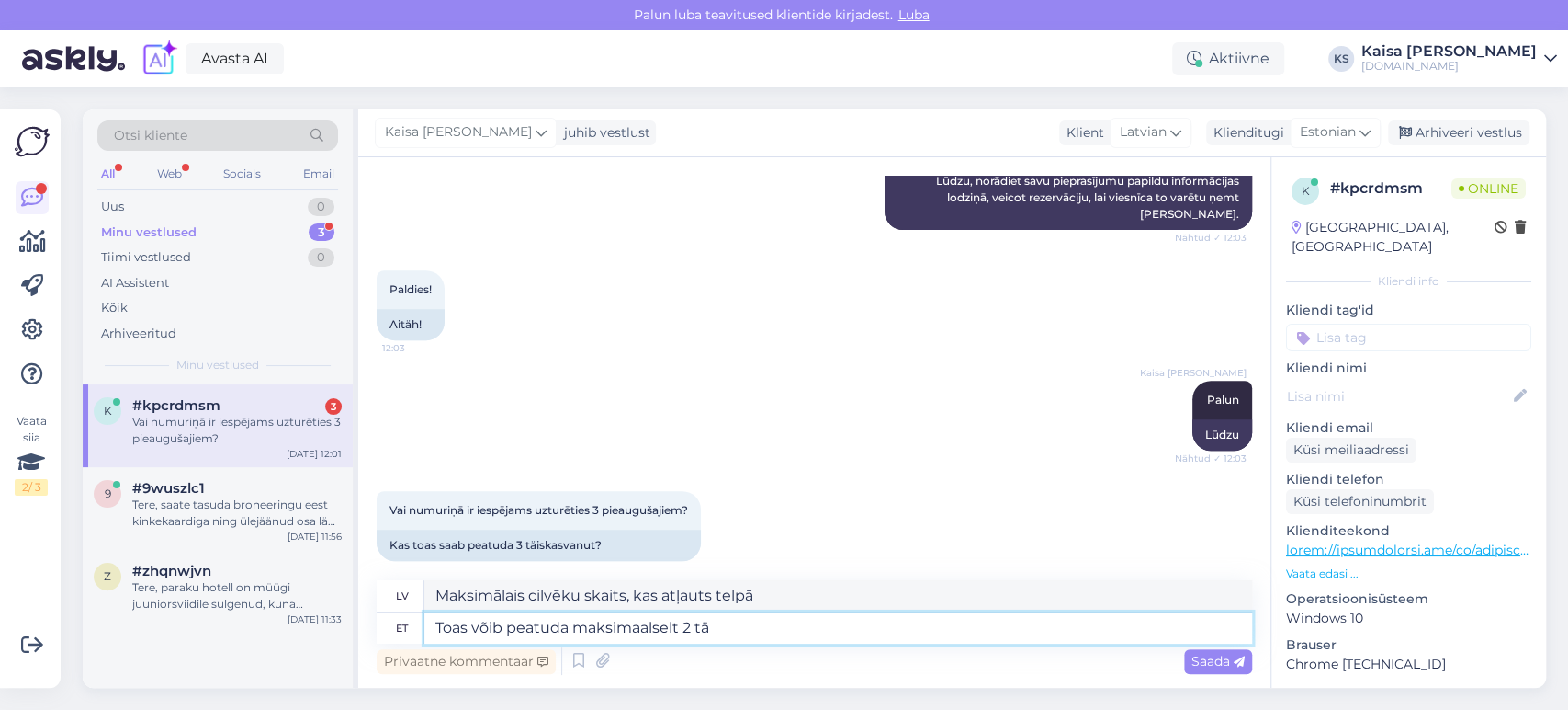
type textarea "Maksimālā ietilpība ir 2 cilvēki."
type textarea "Toas võib peatuda maksimaalselt 2 täis"
type textarea "Maksimālais uzturēšanās laiks numurā ir 2 naktis."
type textarea "Toas võib peatuda maksimaalselt 2 täiskasvanut"
type textarea "Maksimālais izmitināšanas apjoms ir 2 pieaugušie."
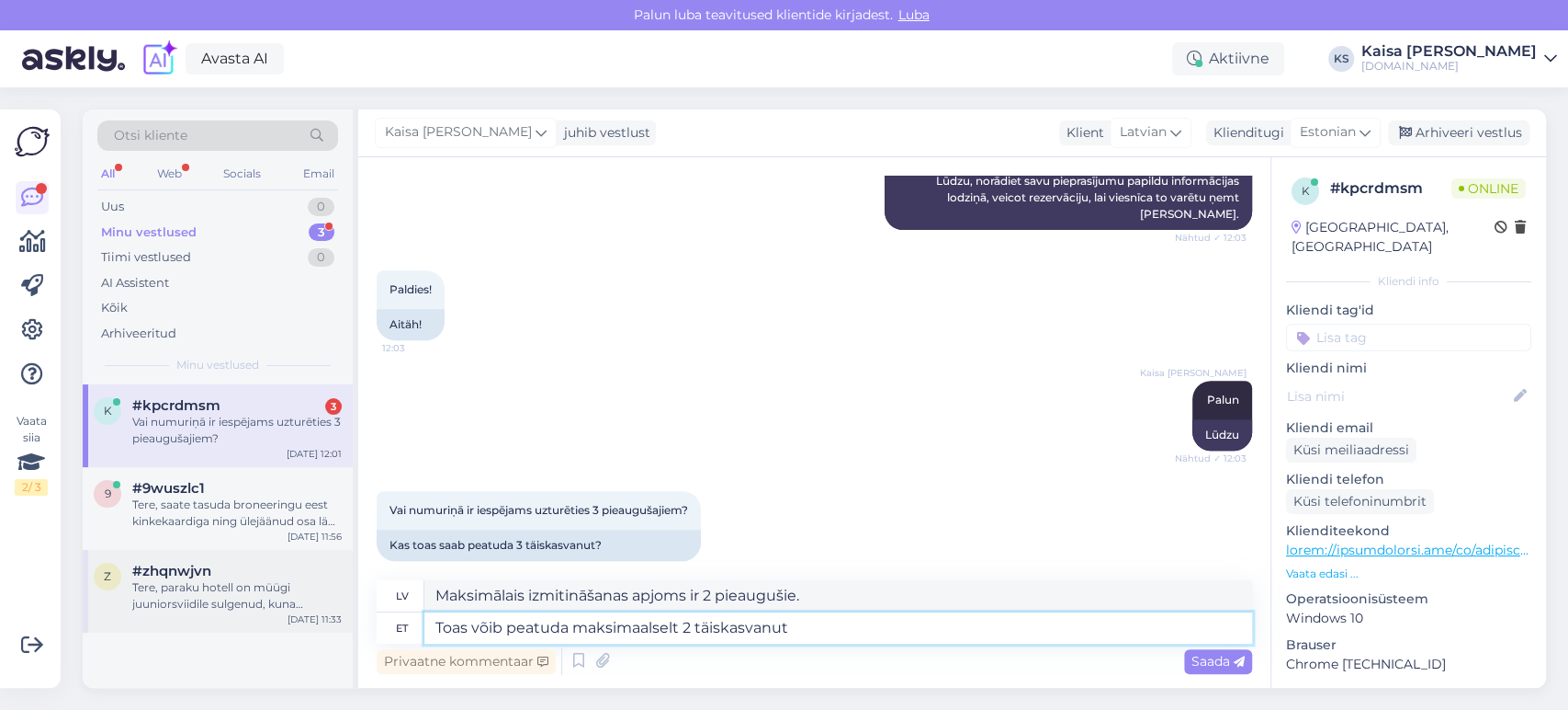
drag, startPoint x: 829, startPoint y: 623, endPoint x: 345, endPoint y: 595, distance: 484.8
click at [345, 595] on div "Otsi kliente All Web Socials Email Uus 0 Minu vestlused 3 Tiimi vestlused 0 AI …" at bounding box center [815, 399] width 1464 height 578
type textarea "Paraku"
type textarea "Diemžēl"
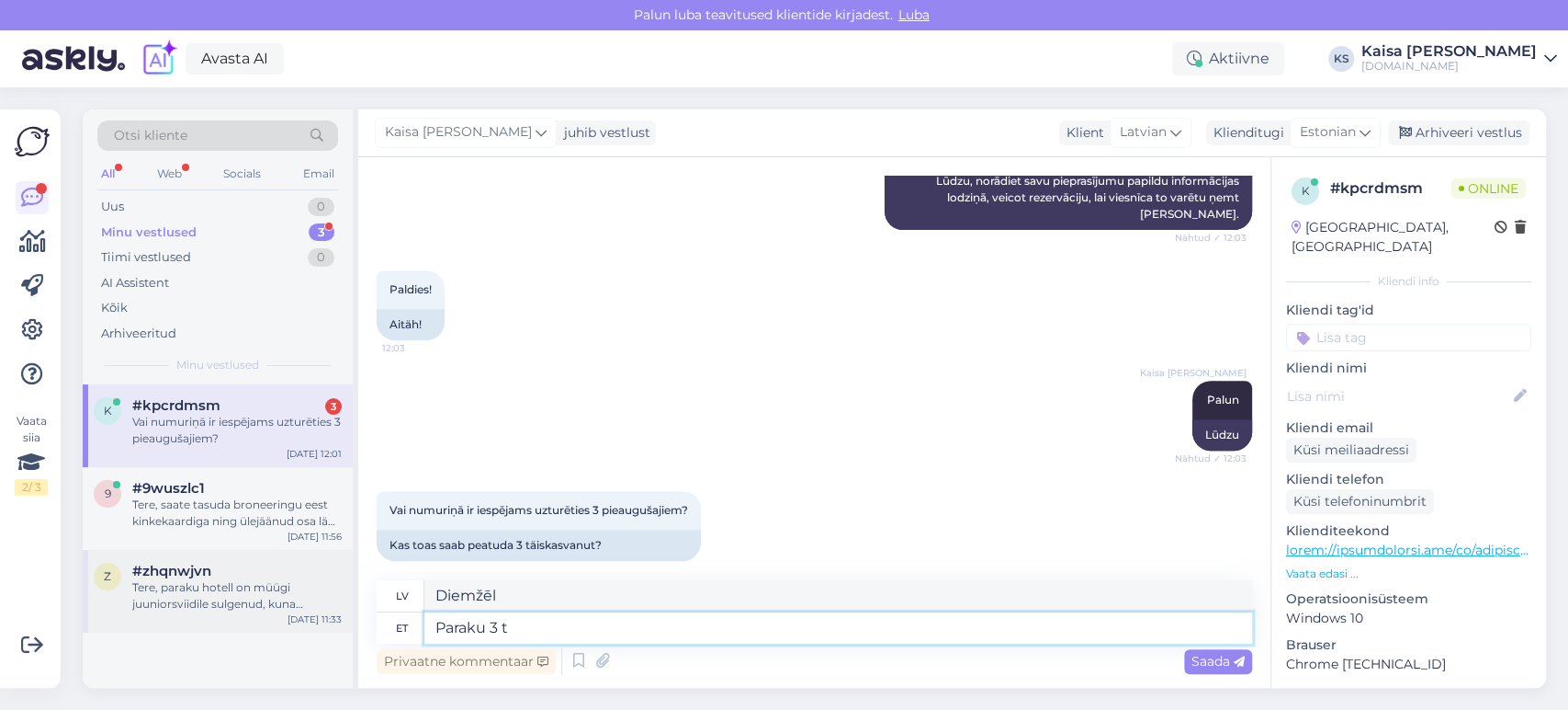
type textarea "Paraku 3 tä"
type textarea "Diemžēl 3"
type textarea "Paraku 3 täiskasvanut e"
type textarea "Diemžēl 3 pieaugušie"
type textarea "Paraku 3 täiskasvanut ei ol"
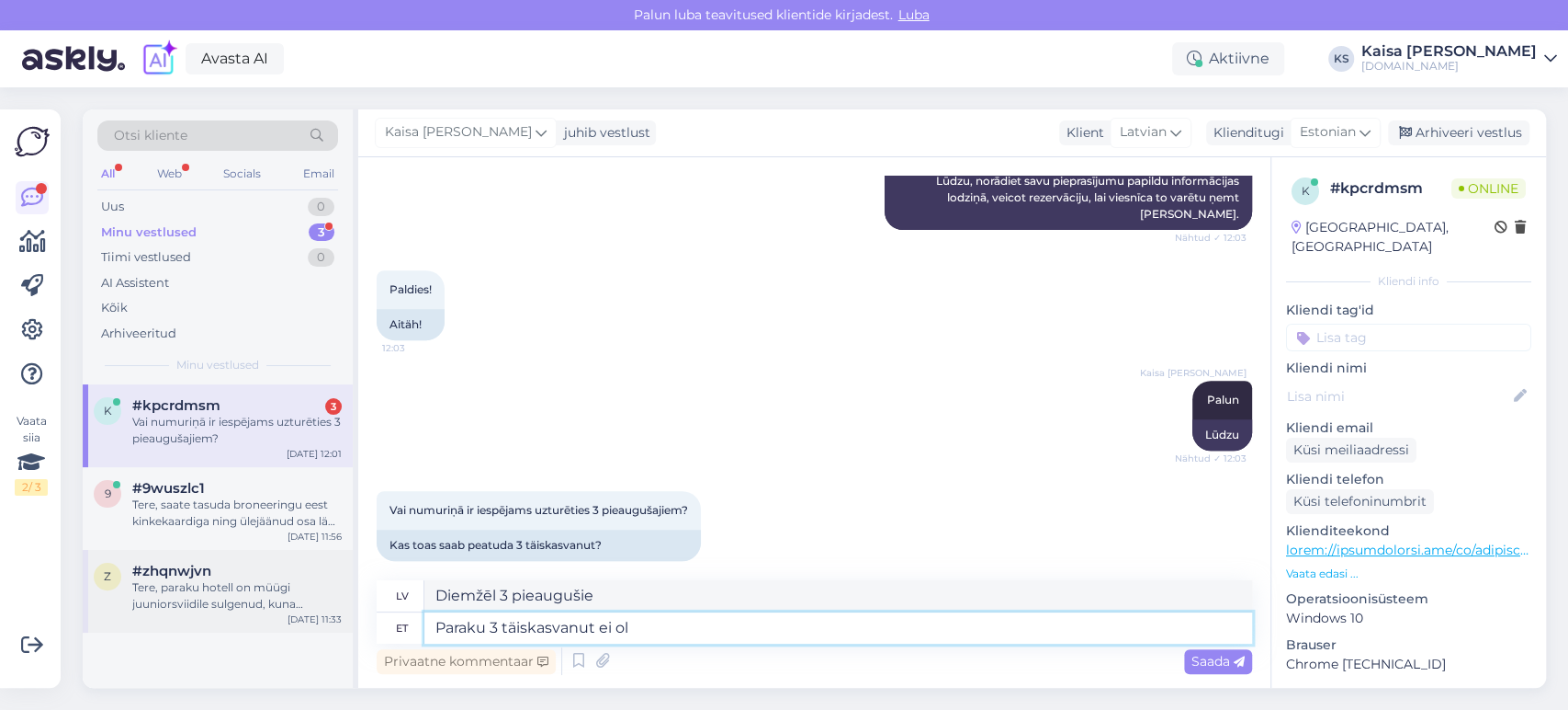
type textarea "Diemžēl 3 pieaugušie nav"
type textarea "Paraku 3 täiskasvanut ei [PERSON_NAME]"
type textarea "Diemžēl nav trīs pieaugušo."
type textarea "Paraku 3 täiskasvanut ei ole lubatud ü"
type textarea "Diemžēl 3 pieaugušie nav atļauti."
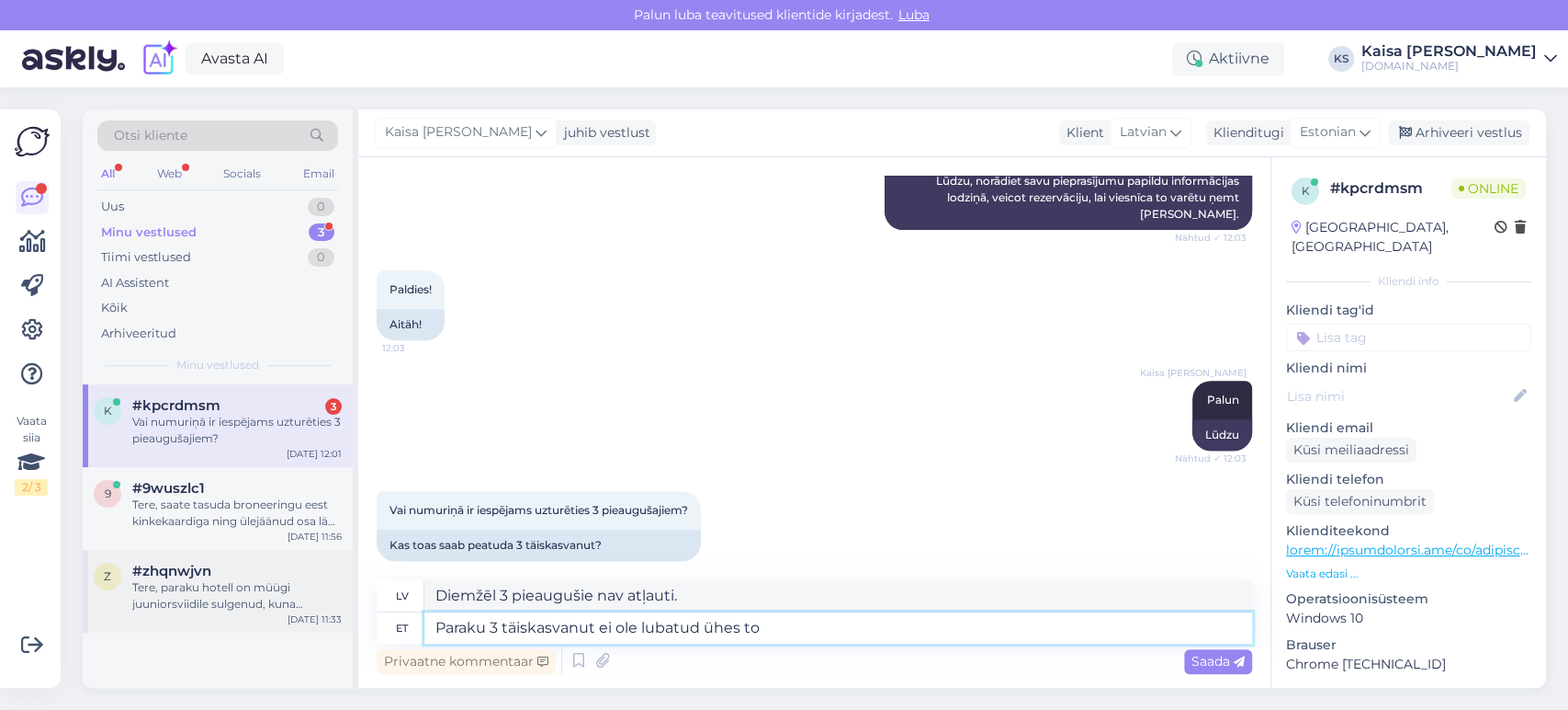
type textarea "Paraku 3 täiskasvanut ei ole lubatud ühes toa"
type textarea "Diemžēl vienā telpā nedrīkst atrasties 3 pieaugušie."
type textarea "Paraku 3 täiskasvanut ei ole lubatud ühes toas ma"
type textarea "Diemžēl vienā istabā nav atļauts uzturēties 3 pieaugušajiem."
type textarea "Paraku 3 täiskasvanut ei ole lubatud ühes toas majutuma."
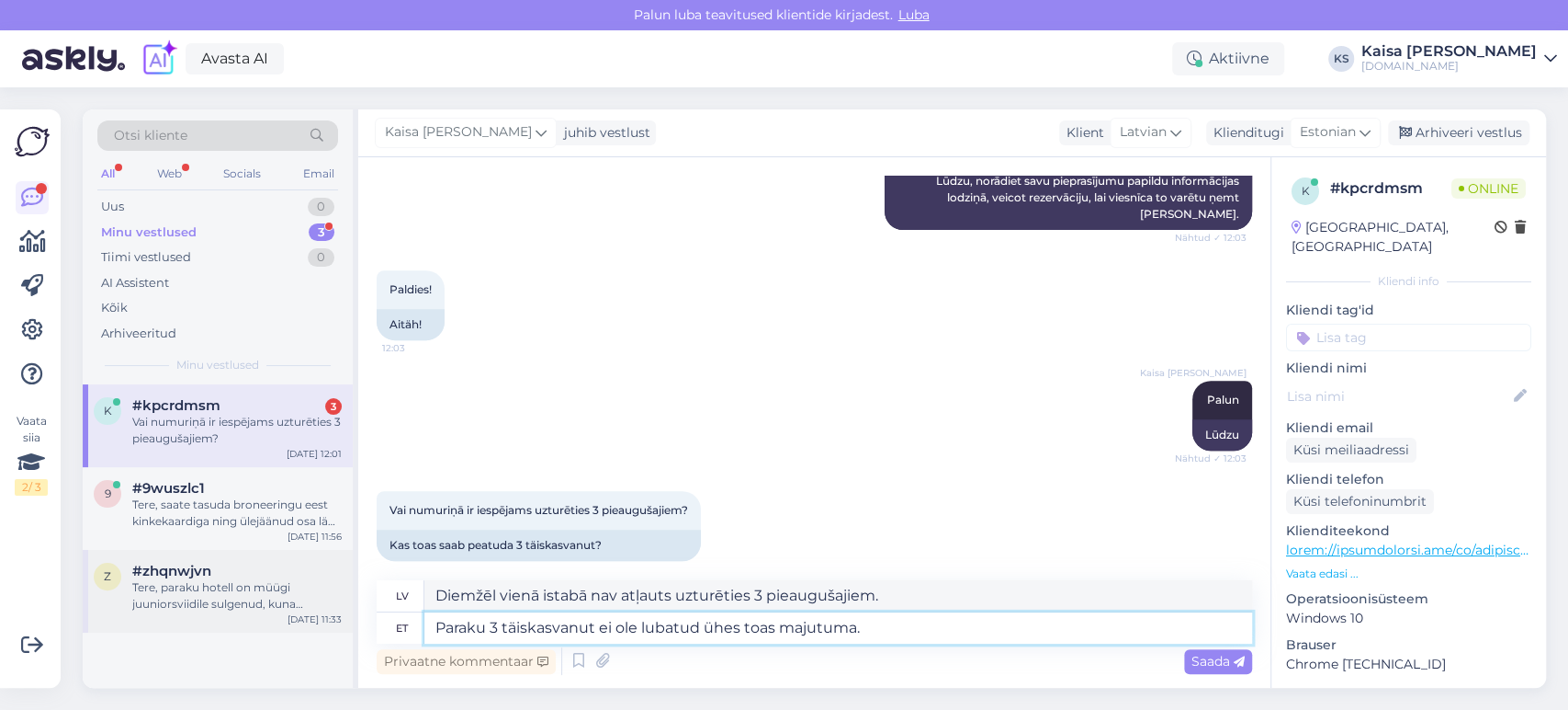
type textarea "Diemžēl 3 pieaugušajiem nav atļauts uzturēties vienā istabā."
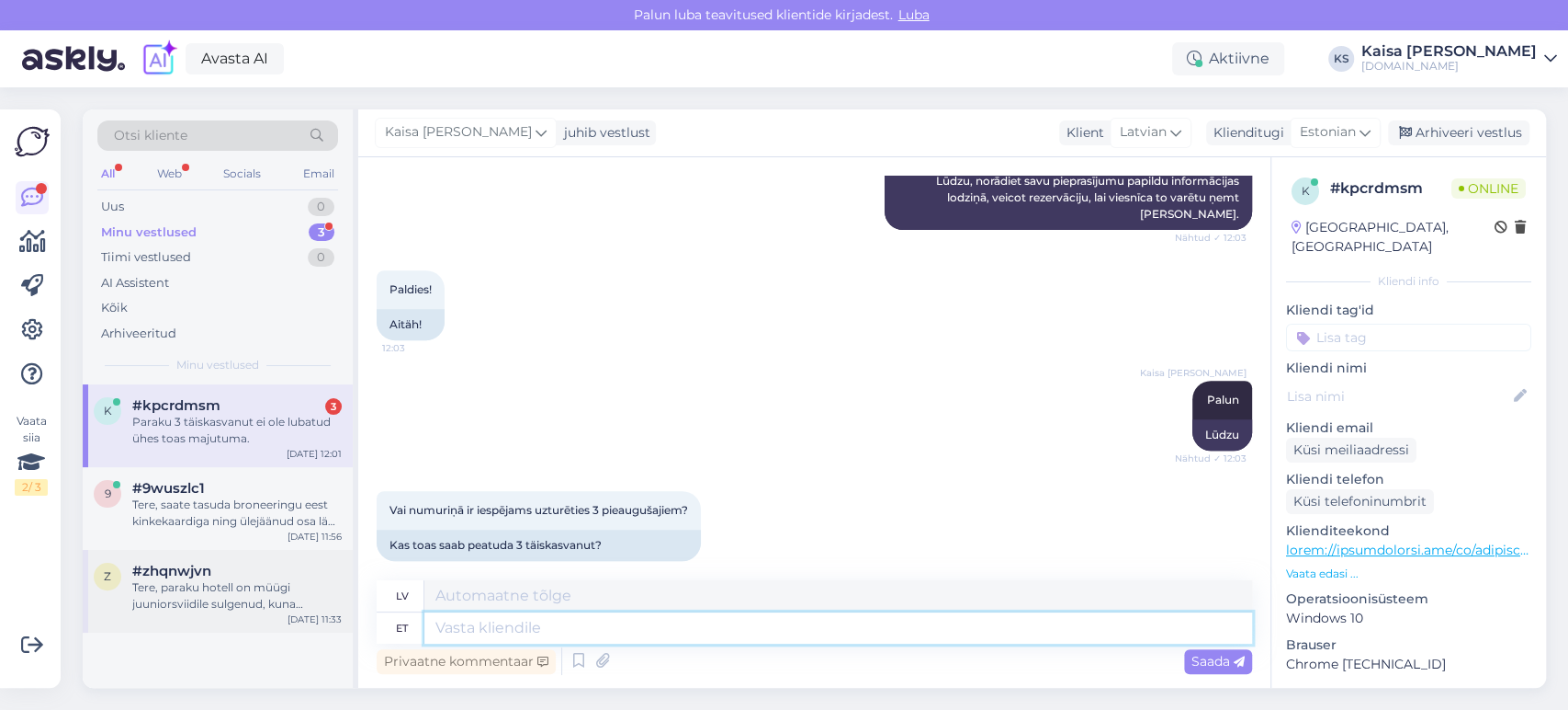
scroll to position [638, 0]
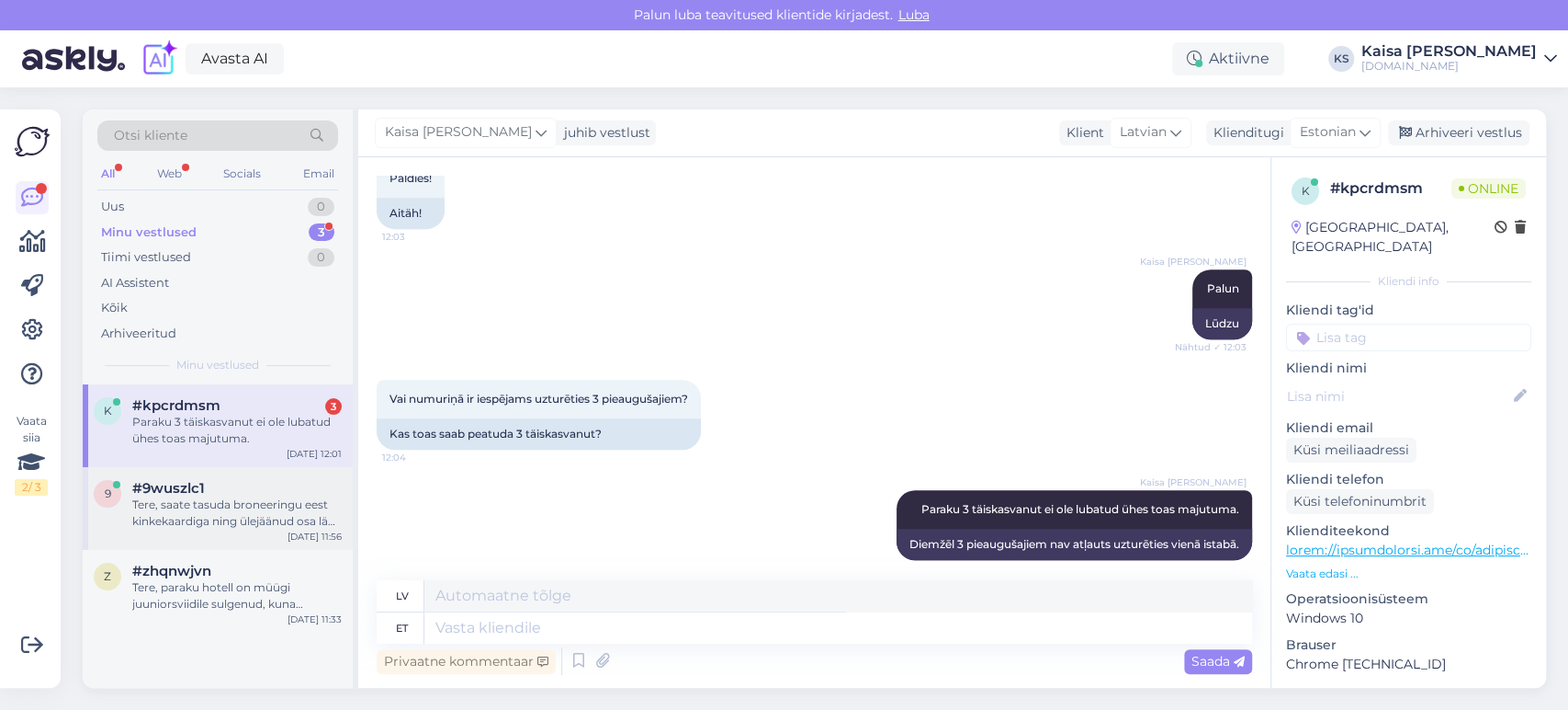
click at [188, 493] on span "#9wuszlc1" at bounding box center [169, 488] width 72 height 16
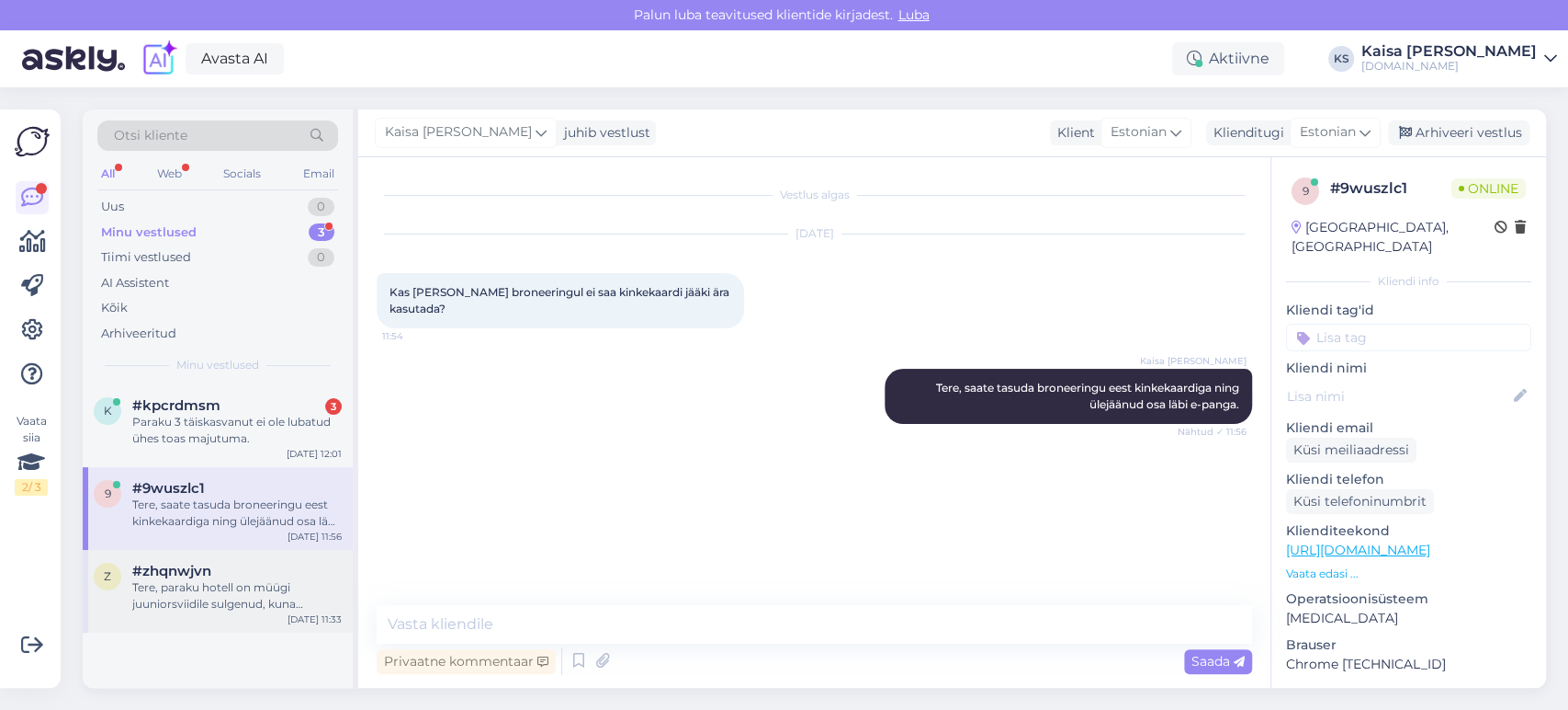
click at [232, 587] on div "Tere, paraku hotell on müügi juuniorsviidile sulgenud, kuna viimane tuba on saa…" at bounding box center [237, 595] width 210 height 33
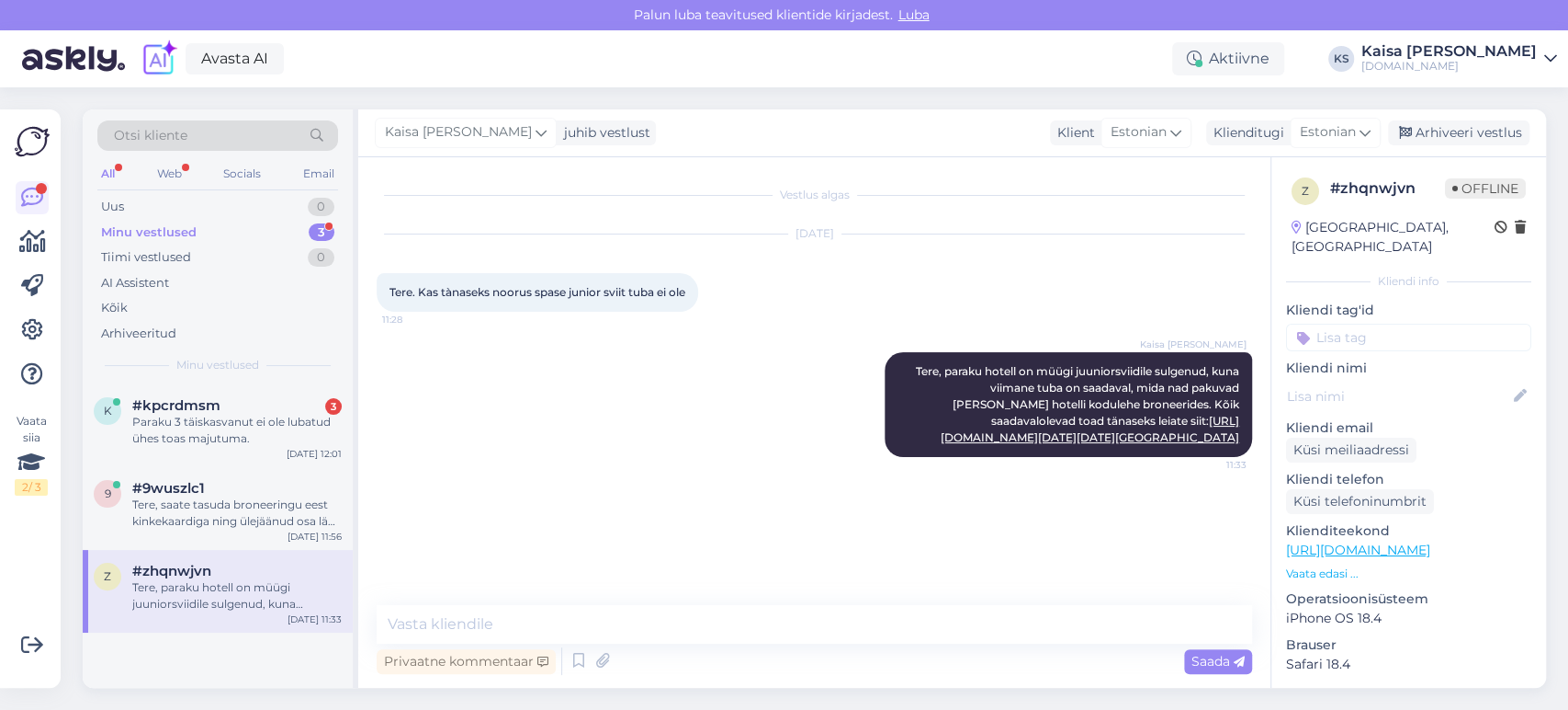
scroll to position [103, 0]
click at [219, 420] on div "Paraku 3 täiskasvanut ei ole lubatud ühes toas majutuma." at bounding box center [237, 430] width 210 height 33
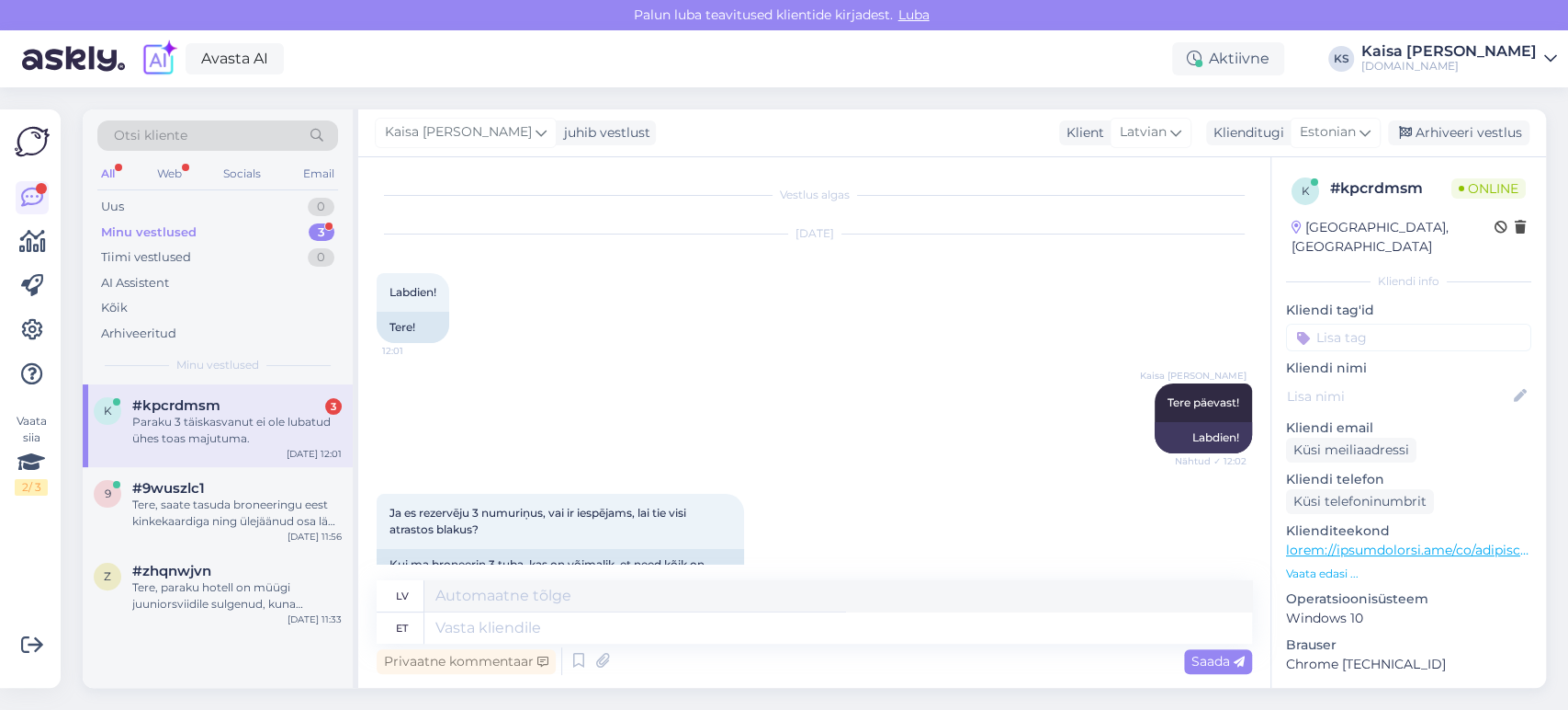
scroll to position [37, 0]
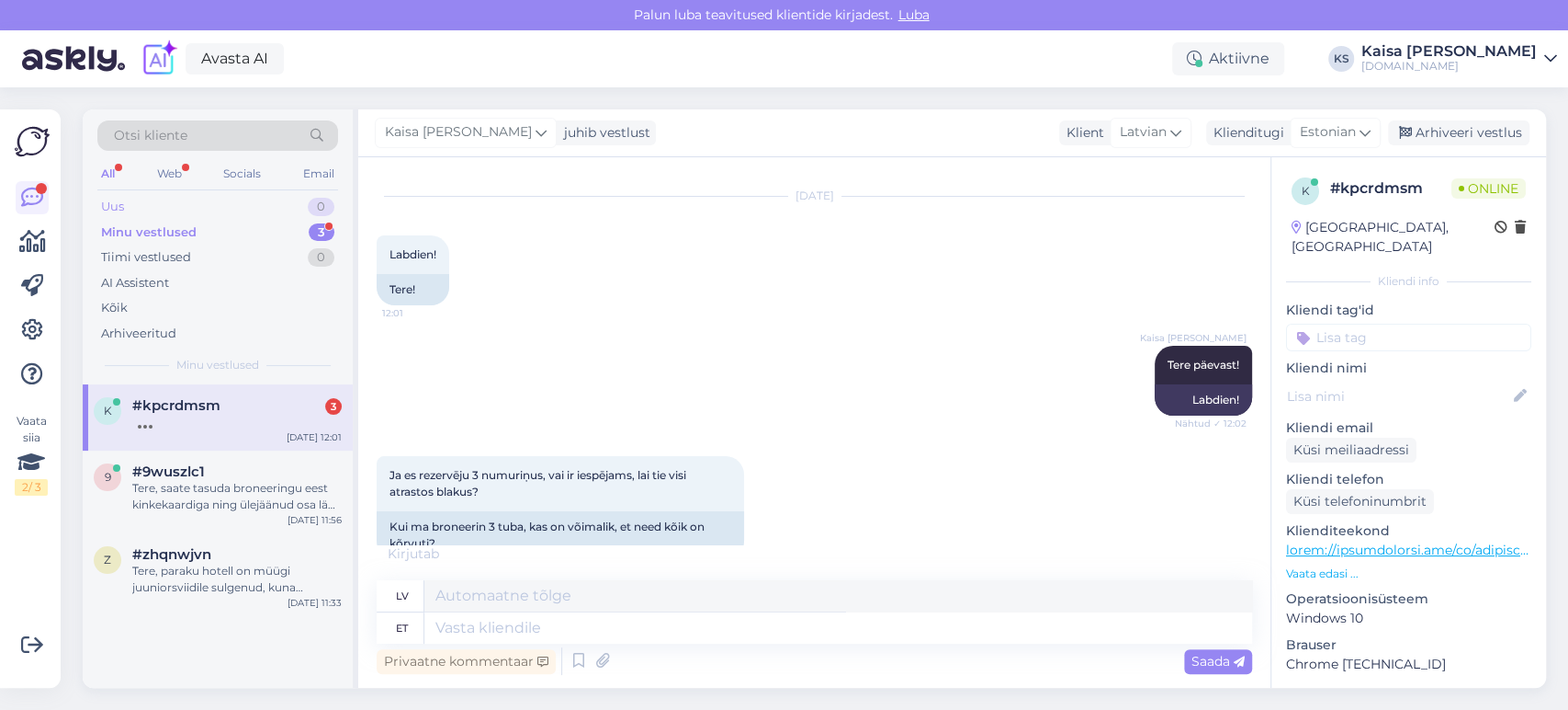
click at [225, 215] on div "Uus 0" at bounding box center [217, 206] width 240 height 26
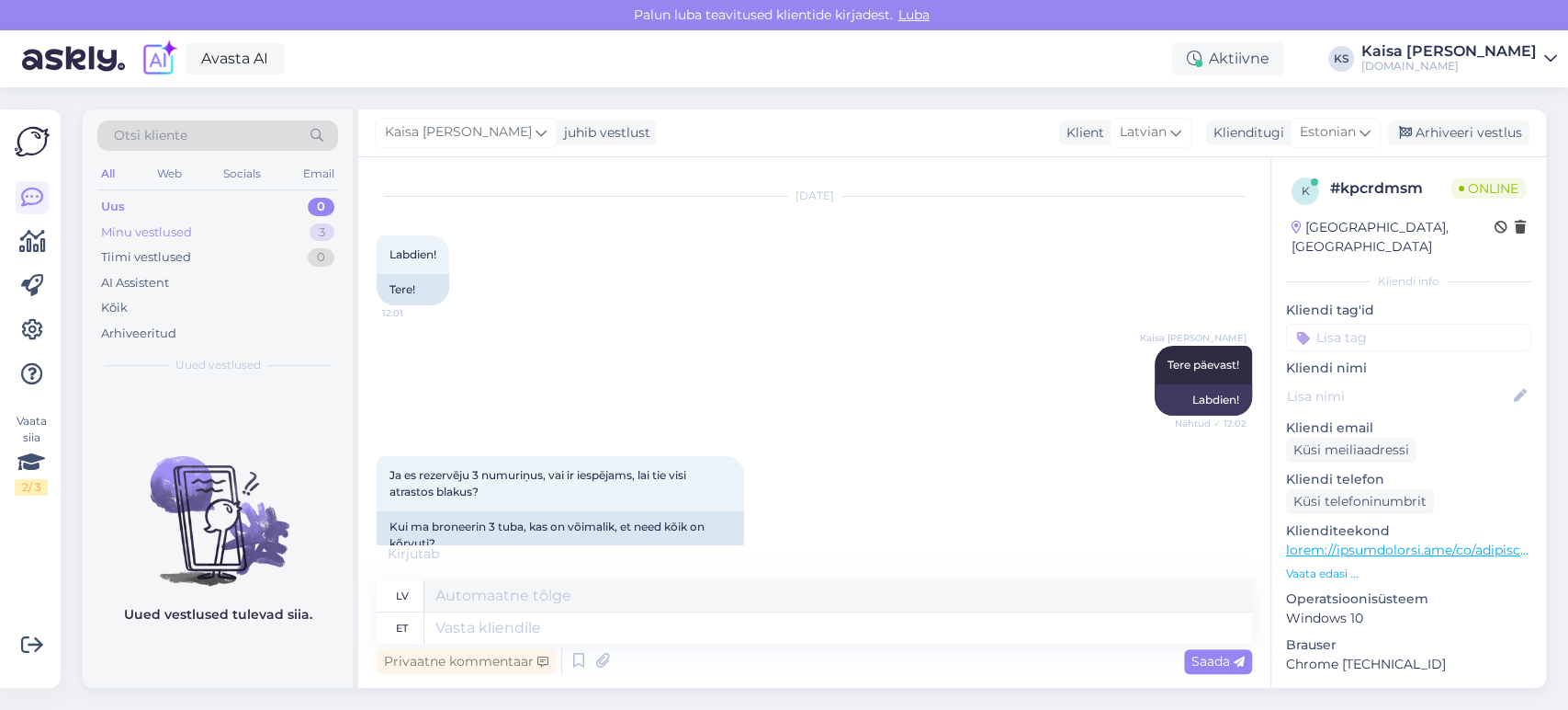
click at [225, 234] on div "Minu vestlused 3" at bounding box center [217, 232] width 240 height 26
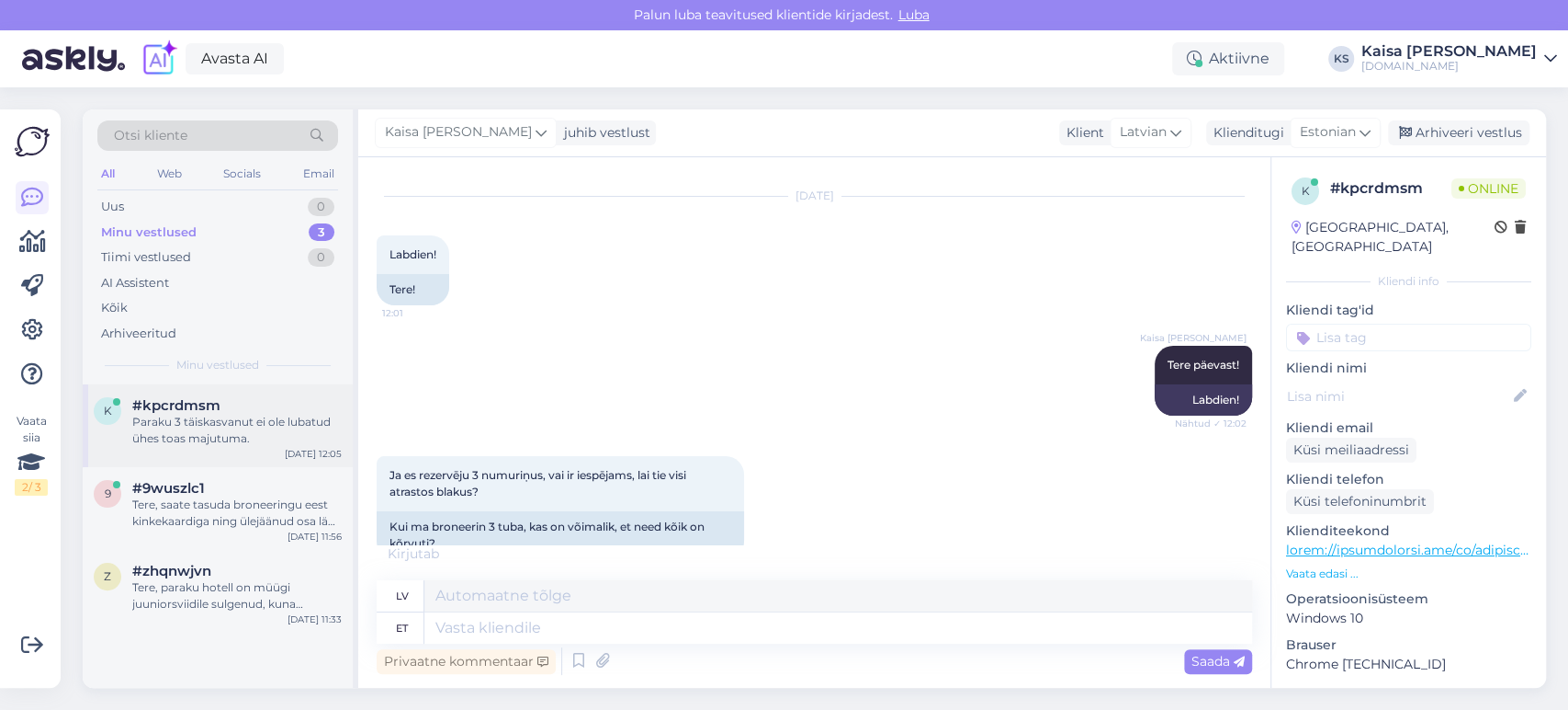
click at [211, 428] on div "Paraku 3 täiskasvanut ei ole lubatud ühes toas majutuma." at bounding box center [237, 430] width 210 height 33
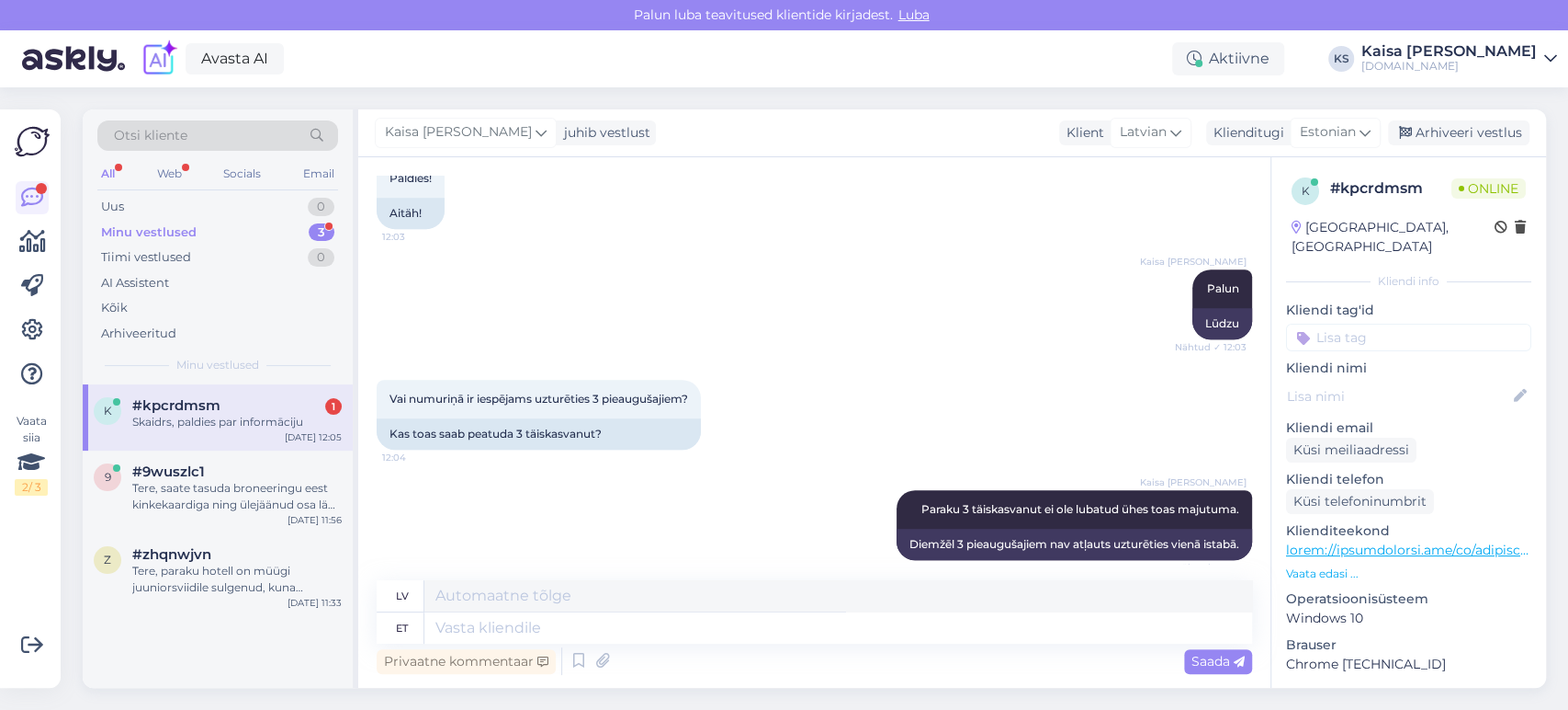
scroll to position [748, 0]
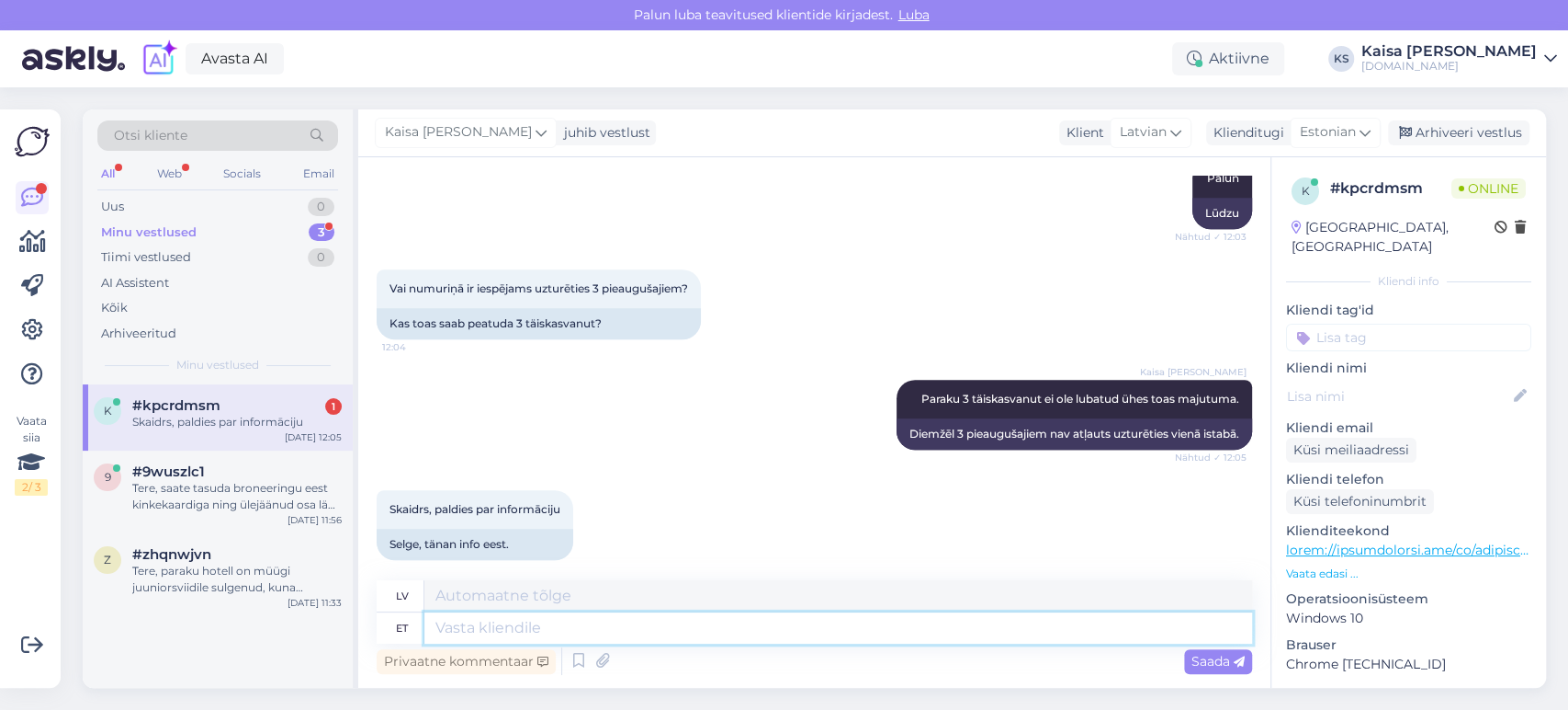
click at [719, 629] on textarea at bounding box center [838, 628] width 828 height 31
type textarea "Palun."
type textarea "Lūdzu."
